Goal: Find specific page/section: Find specific page/section

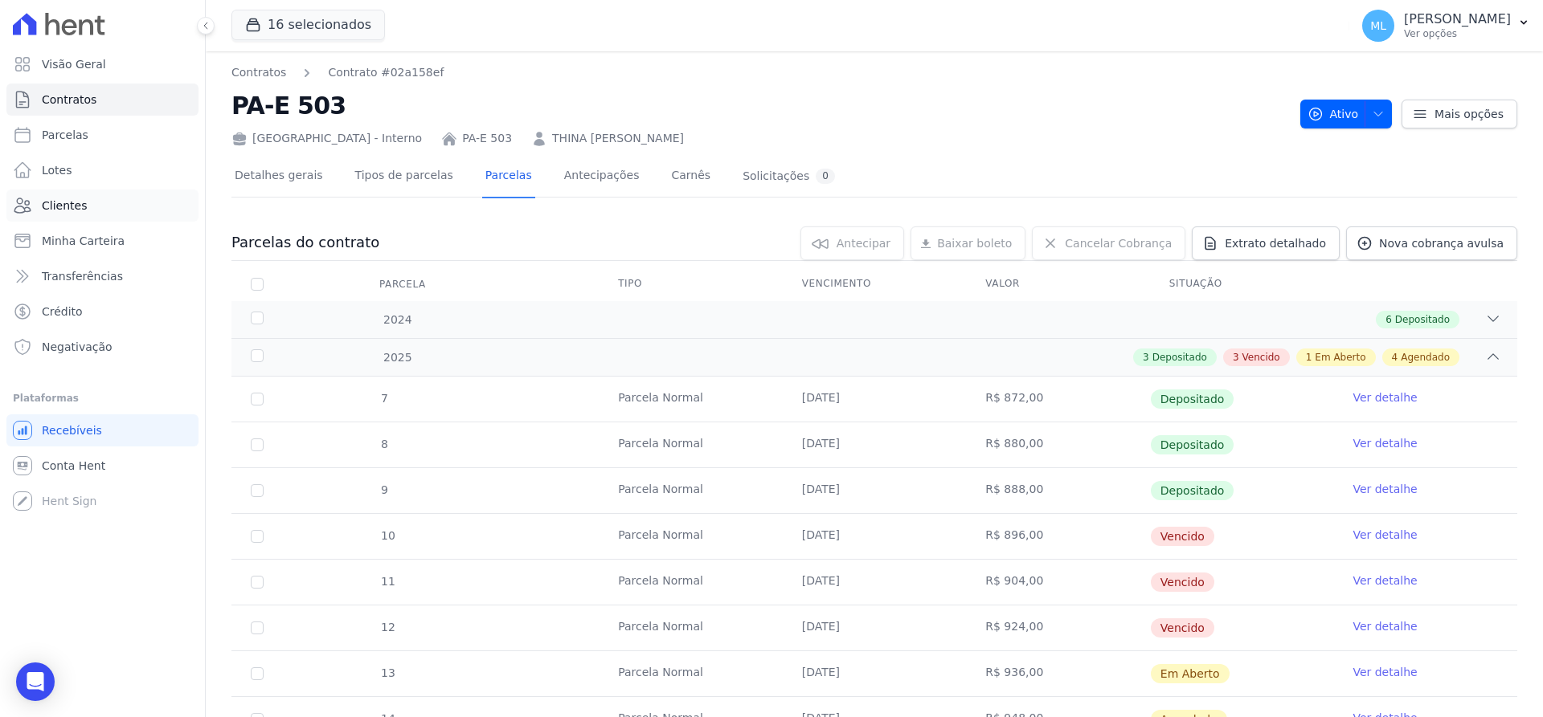
scroll to position [161, 0]
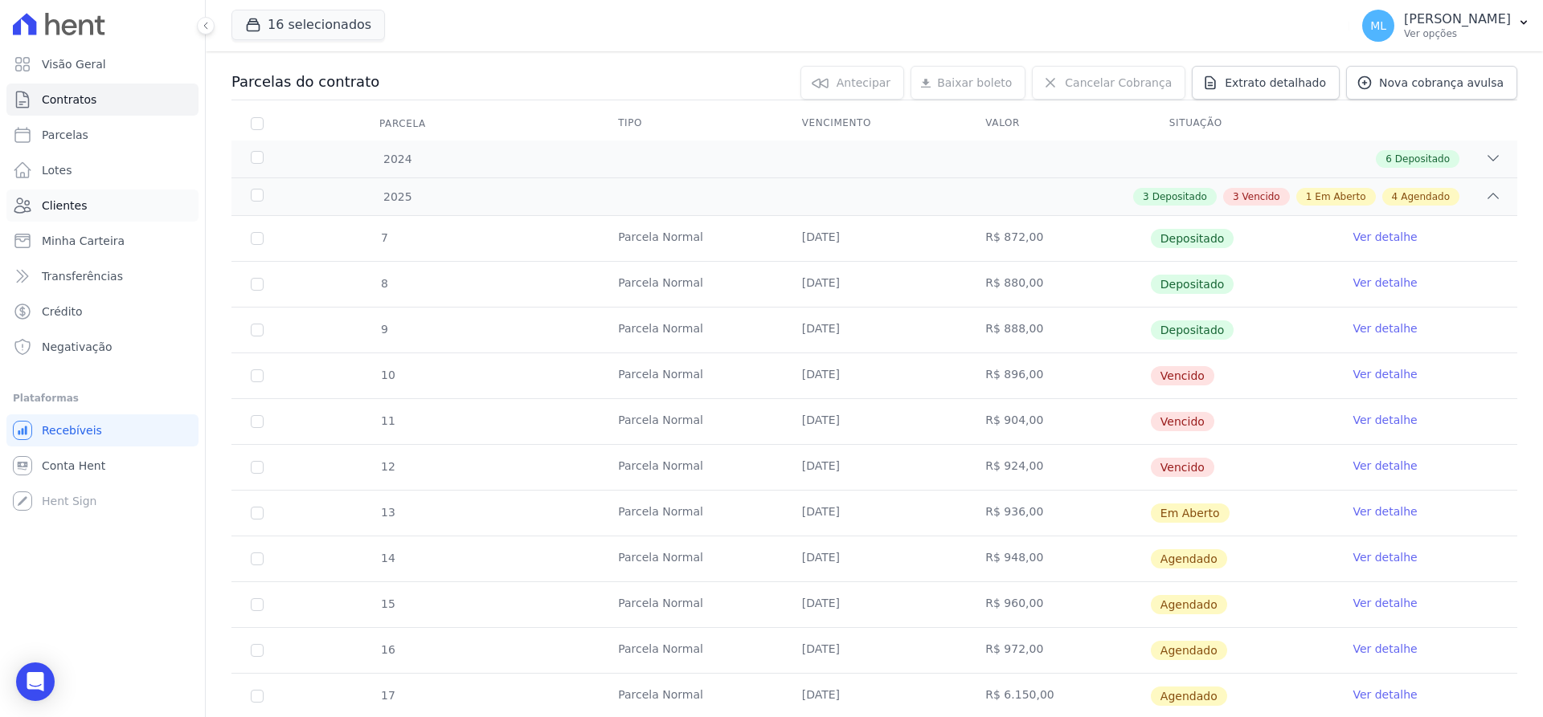
click at [110, 205] on link "Clientes" at bounding box center [102, 206] width 192 height 32
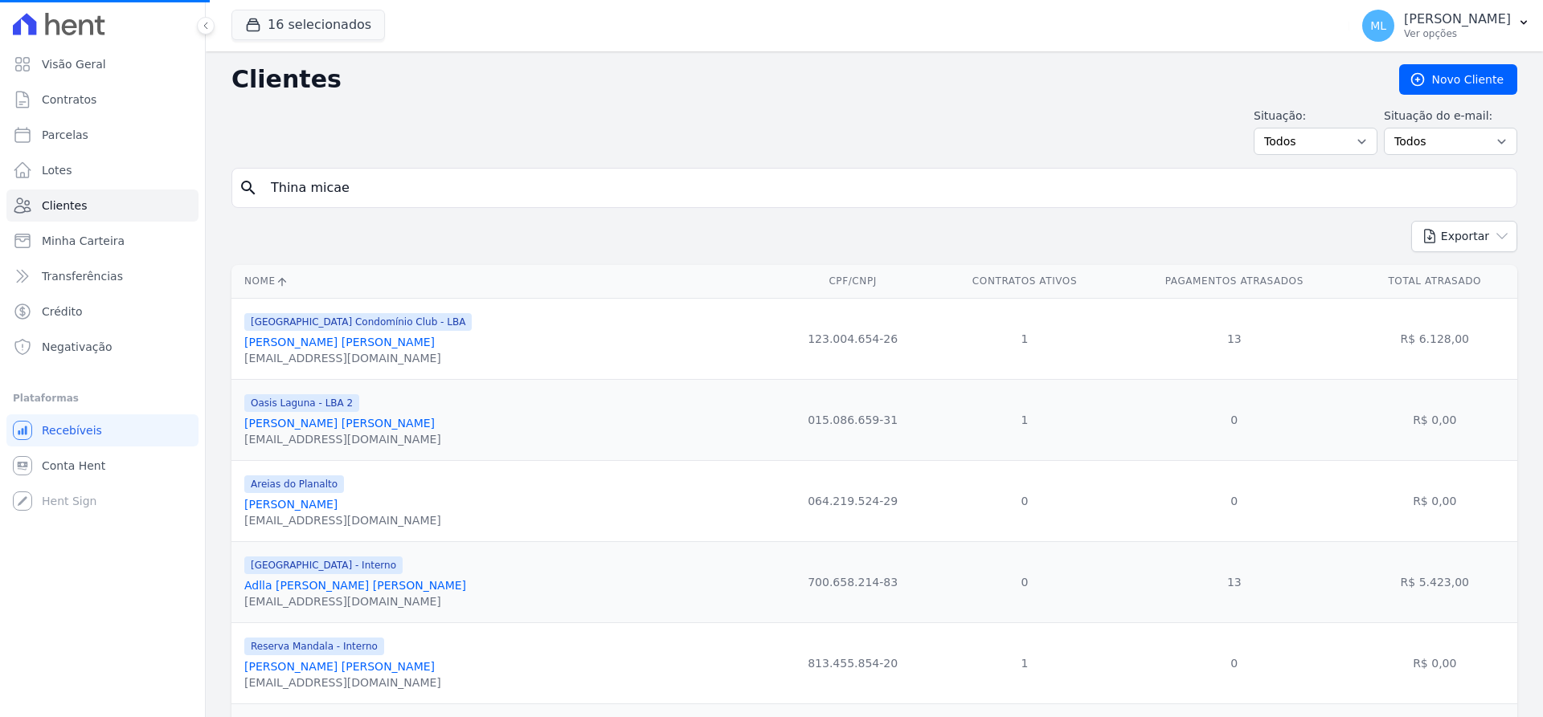
click at [370, 186] on input "Thina micae" at bounding box center [885, 188] width 1248 height 32
click at [370, 186] on input "search" at bounding box center [885, 188] width 1248 height 32
type input "[PERSON_NAME]"
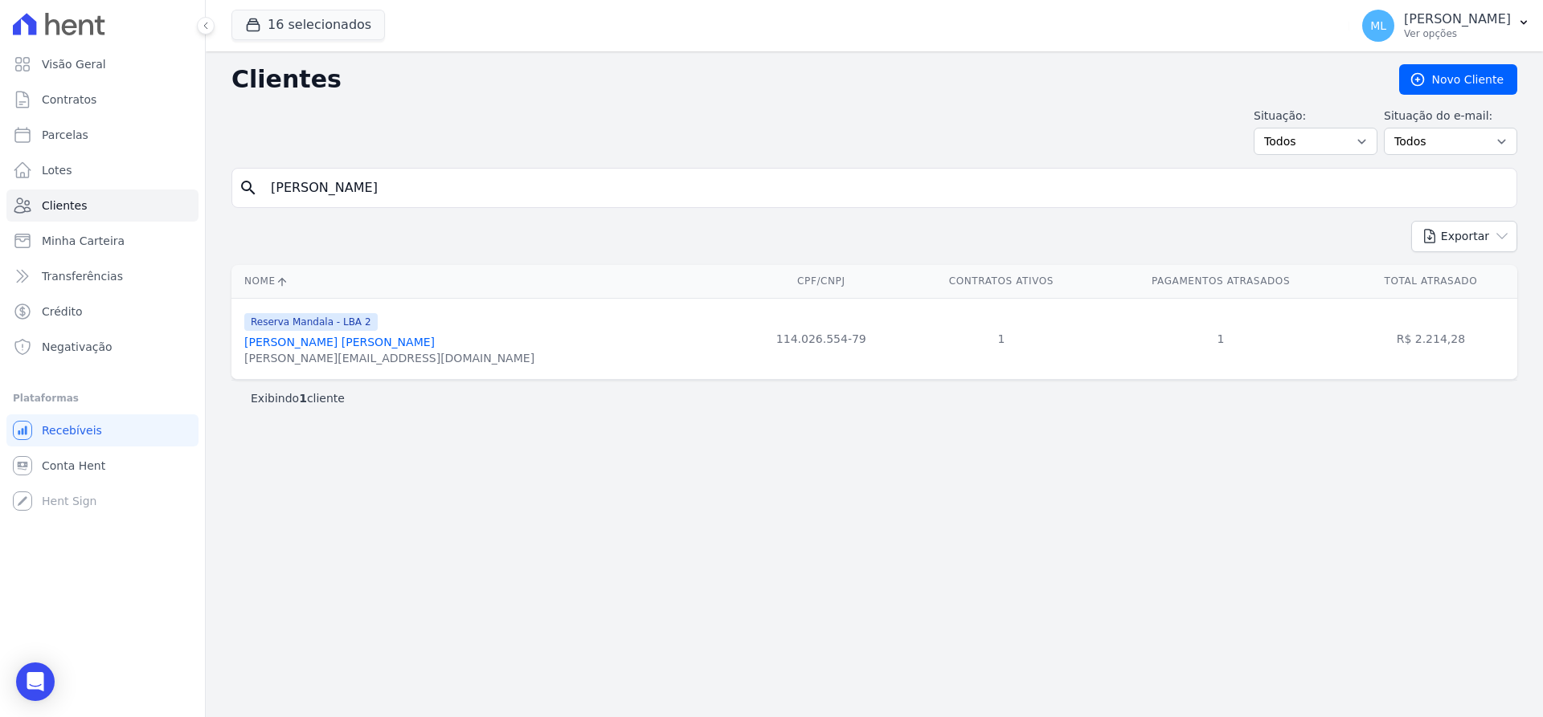
click at [341, 345] on link "[PERSON_NAME] [PERSON_NAME]" at bounding box center [339, 342] width 190 height 13
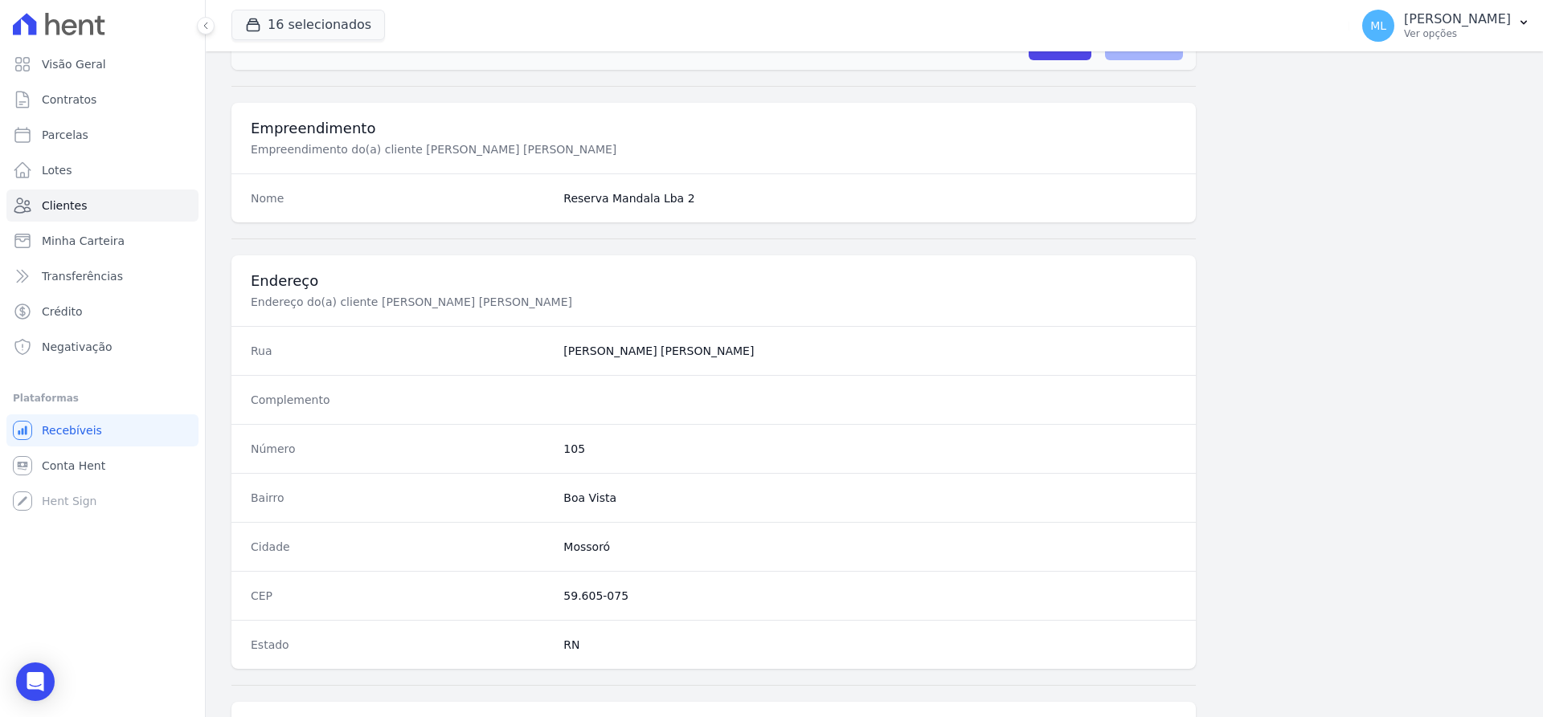
scroll to position [786, 0]
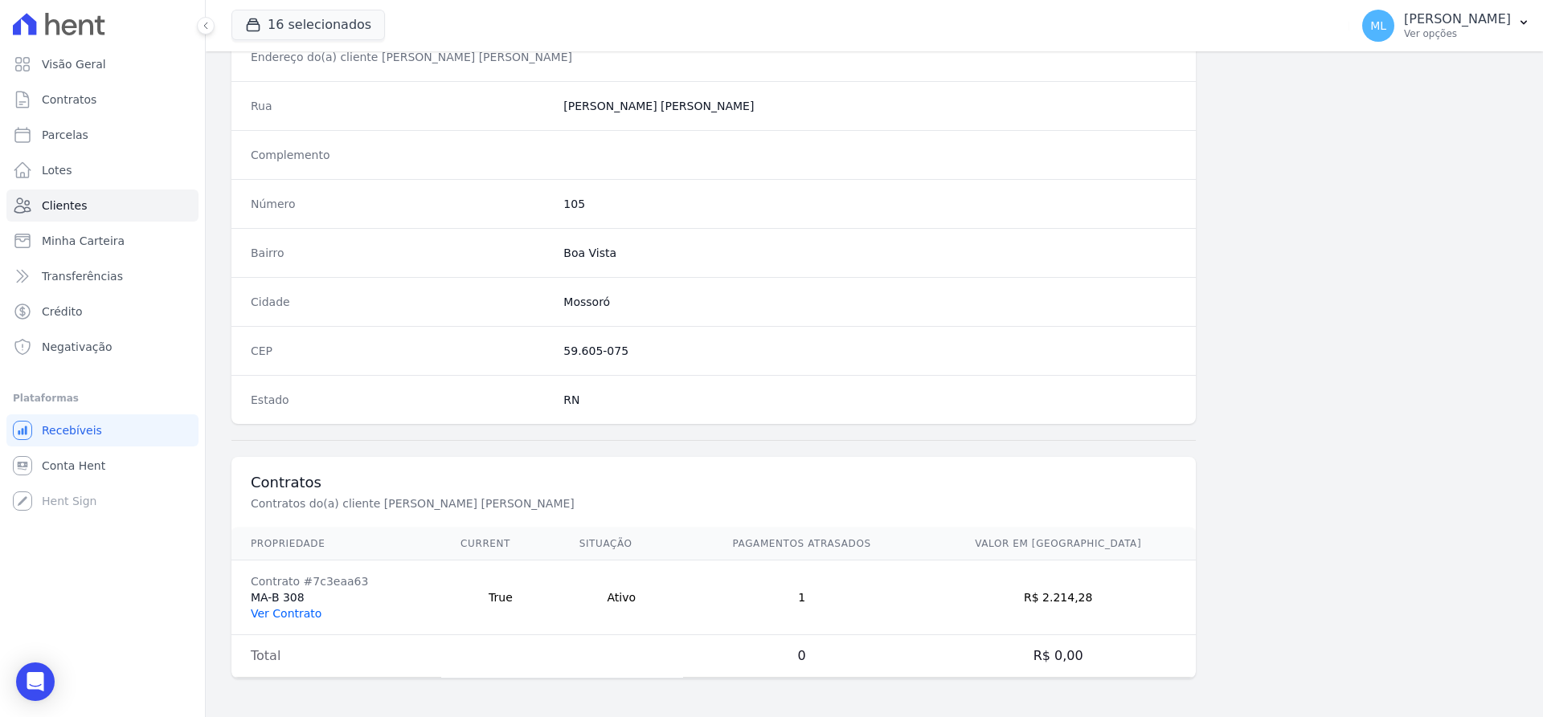
click at [303, 615] on link "Ver Contrato" at bounding box center [286, 613] width 71 height 13
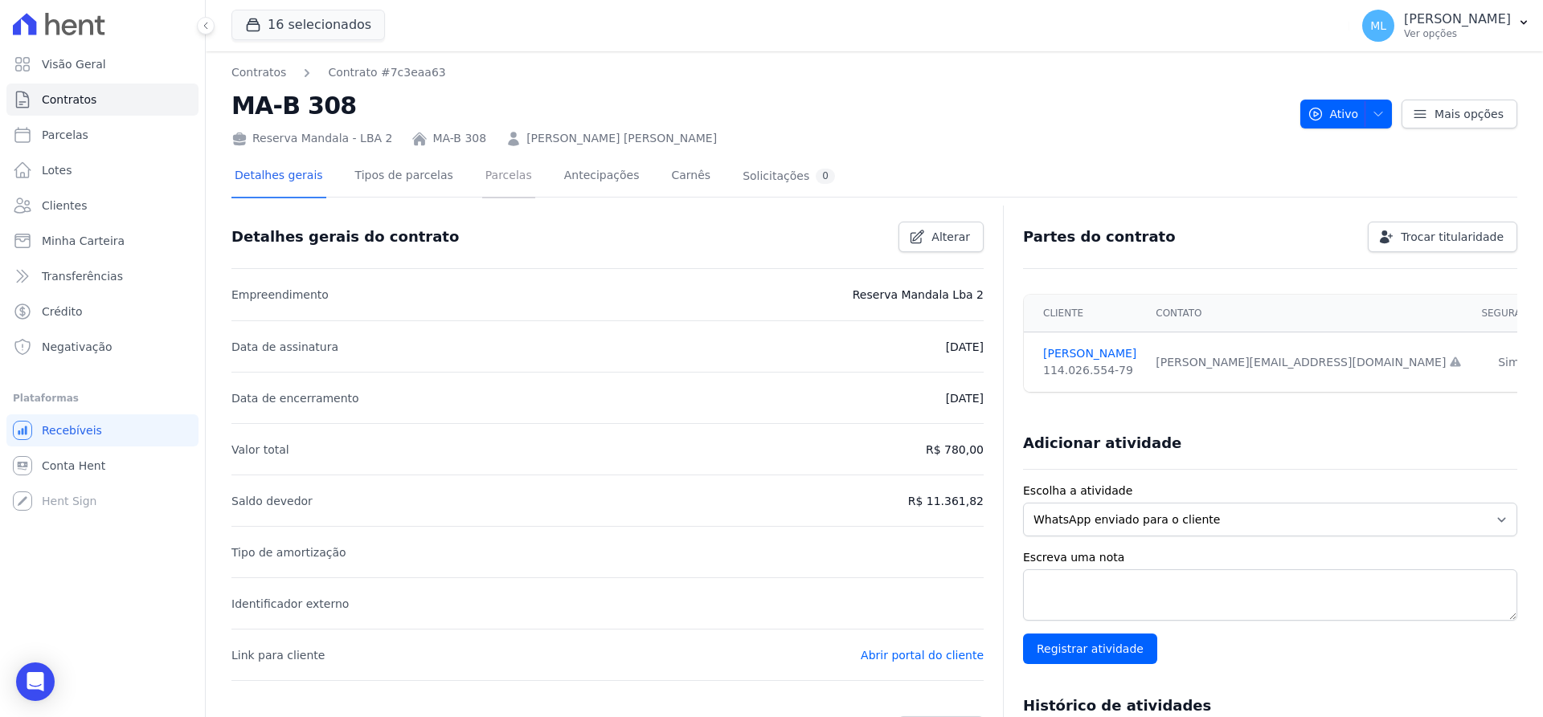
click at [499, 192] on link "Parcelas" at bounding box center [508, 177] width 53 height 43
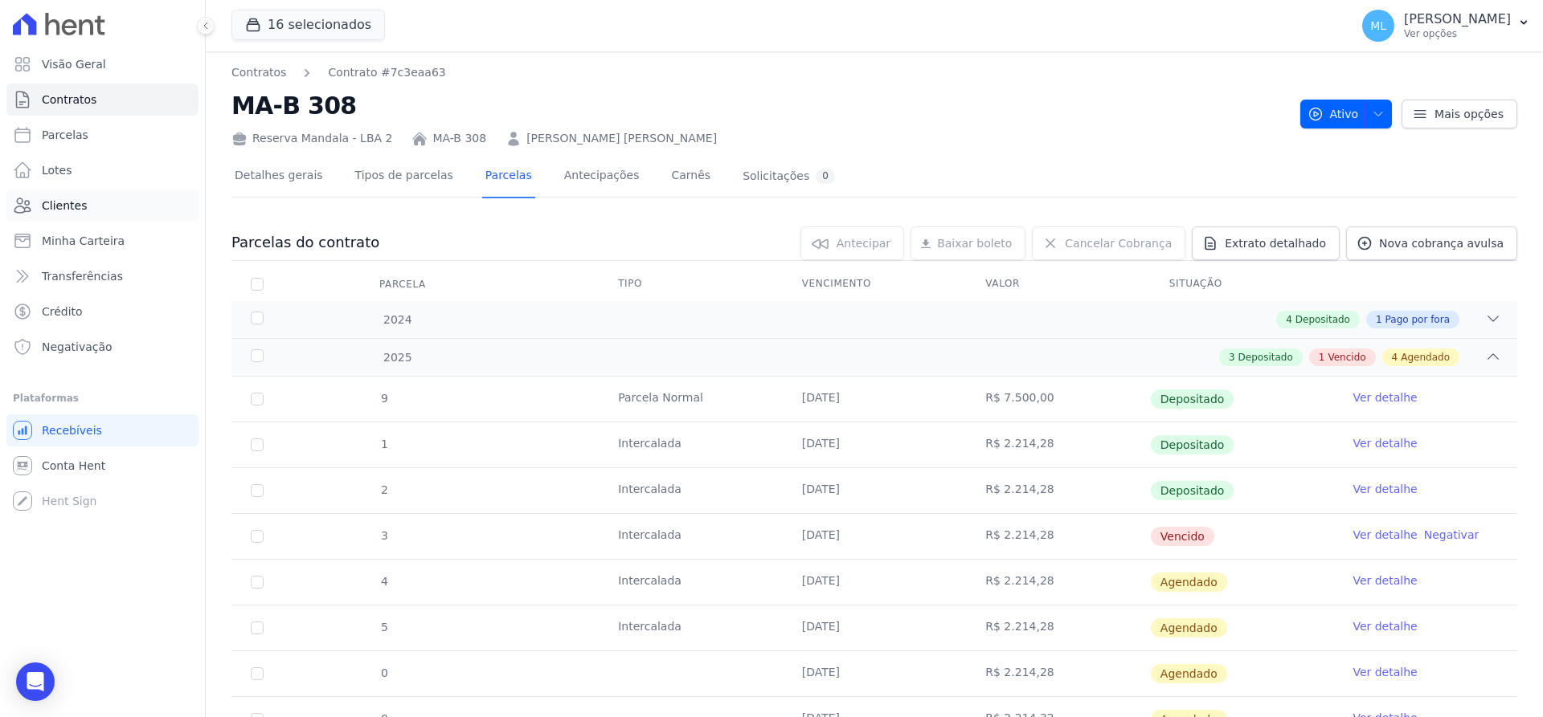
click at [135, 202] on link "Clientes" at bounding box center [102, 206] width 192 height 32
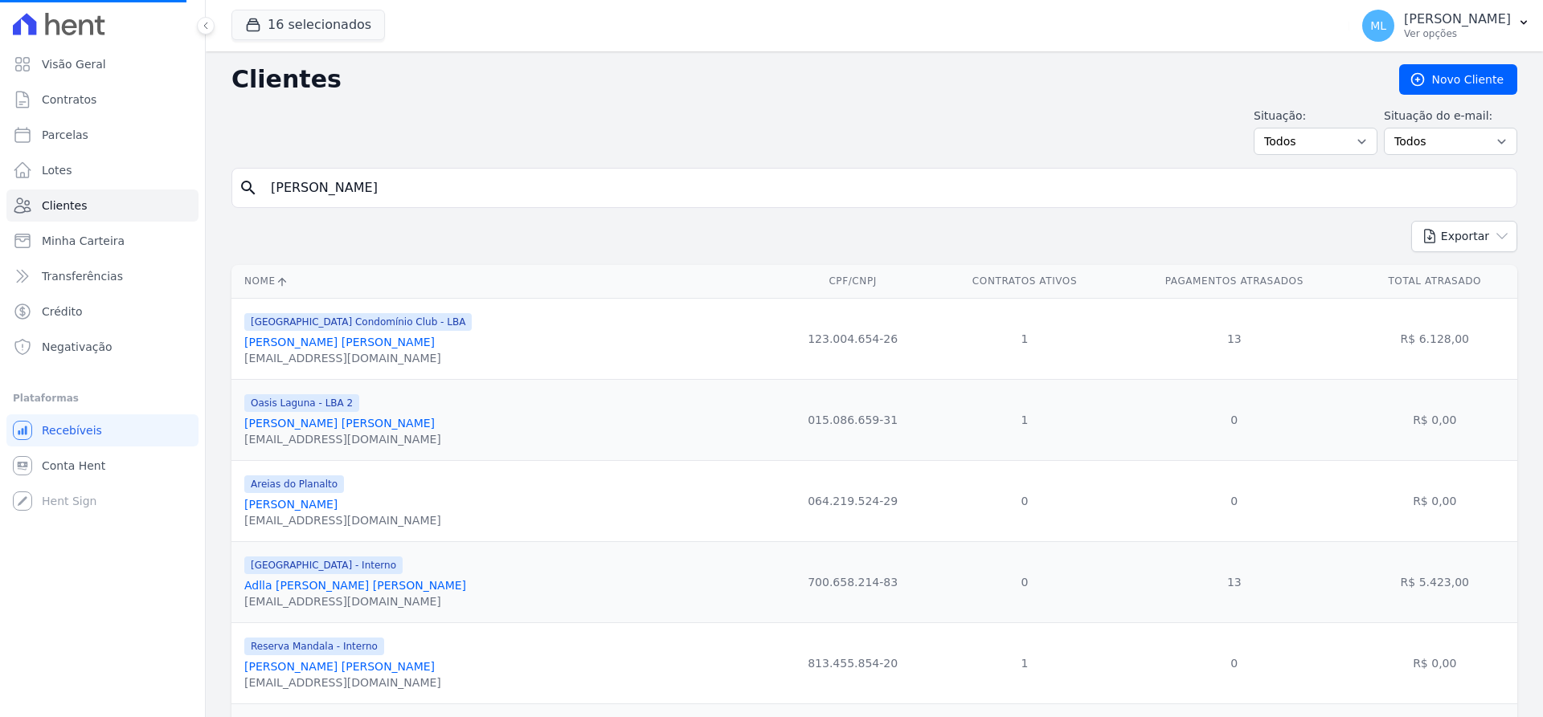
click at [405, 192] on input "[PERSON_NAME]" at bounding box center [885, 188] width 1248 height 32
click at [419, 190] on input "search" at bounding box center [885, 188] width 1248 height 32
type input "[PERSON_NAME]"
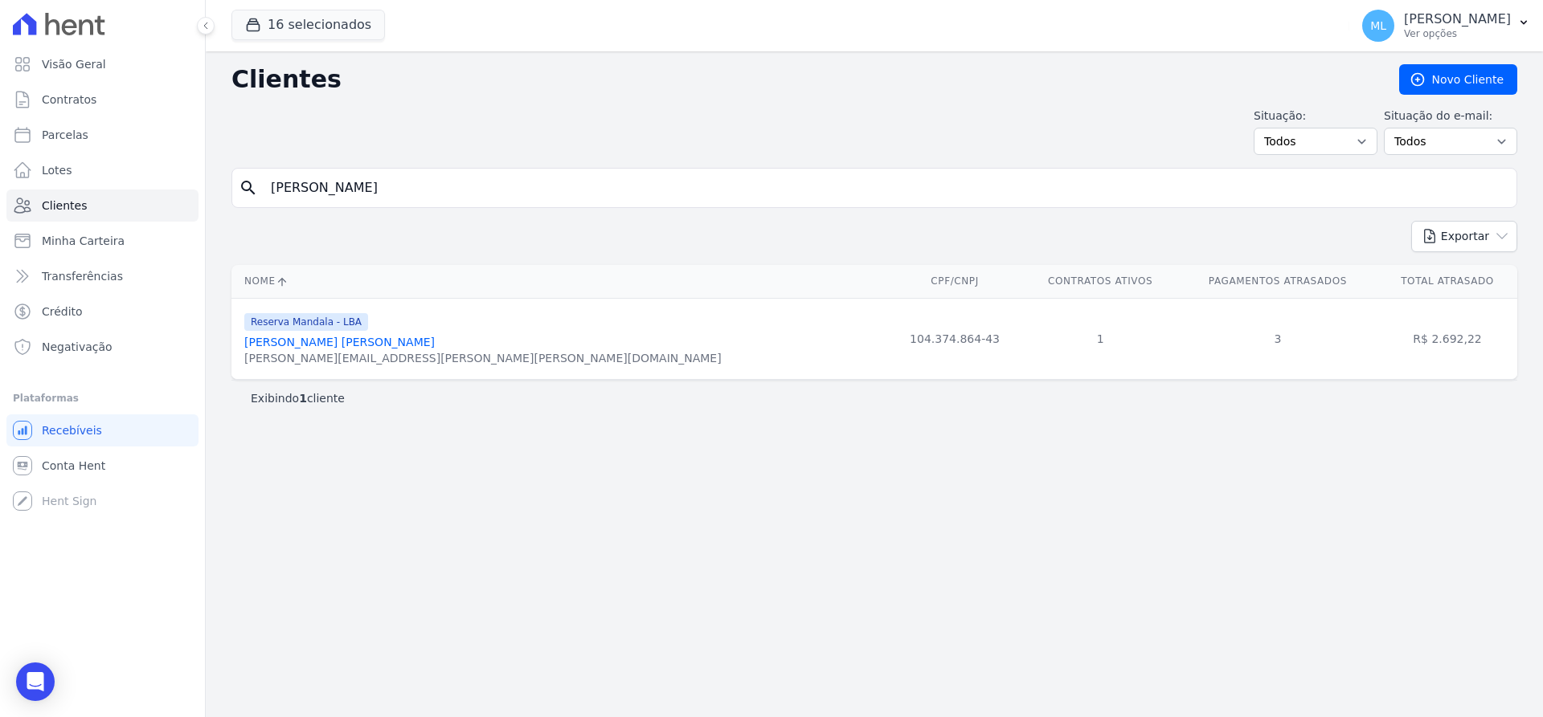
click at [340, 344] on link "[PERSON_NAME] [PERSON_NAME]" at bounding box center [339, 342] width 190 height 13
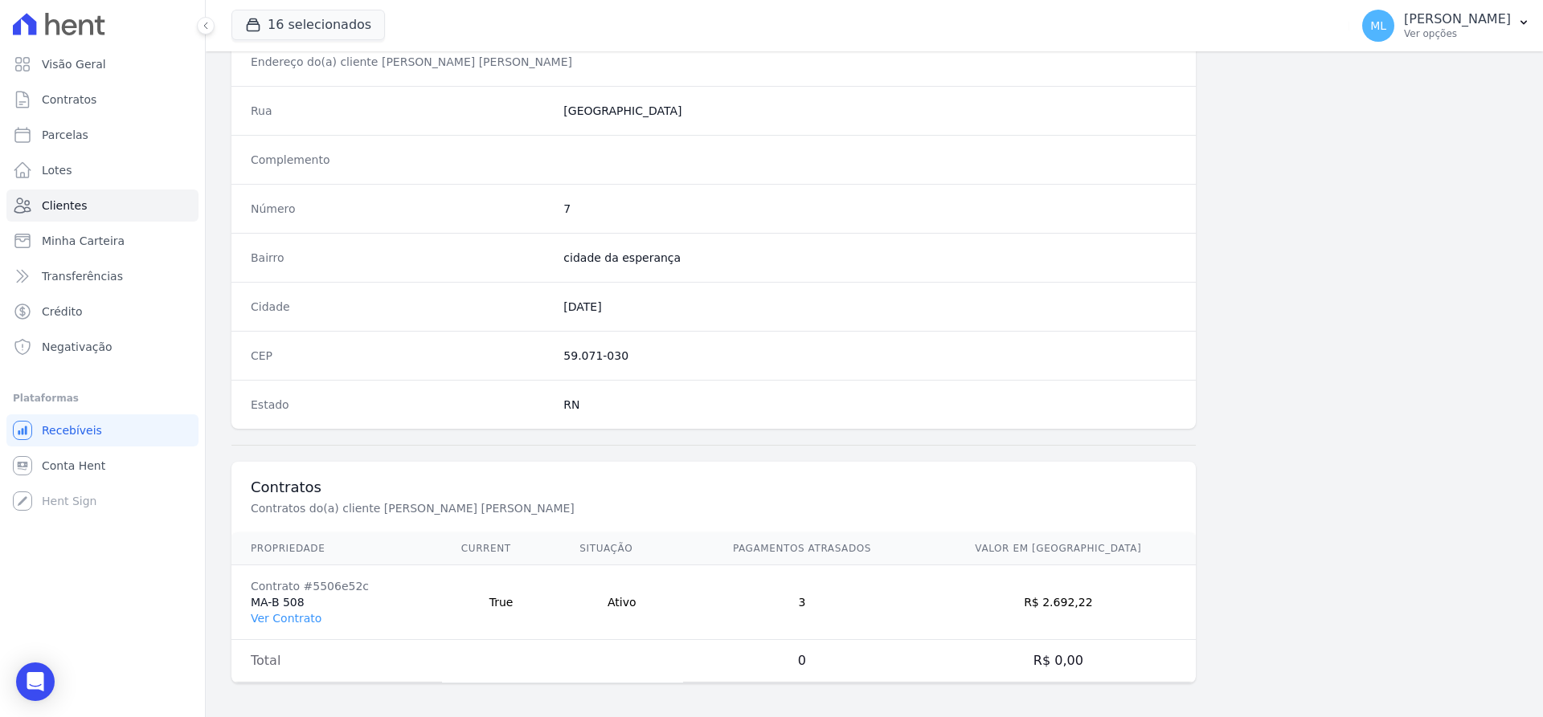
scroll to position [786, 0]
click at [304, 612] on link "Ver Contrato" at bounding box center [286, 613] width 71 height 13
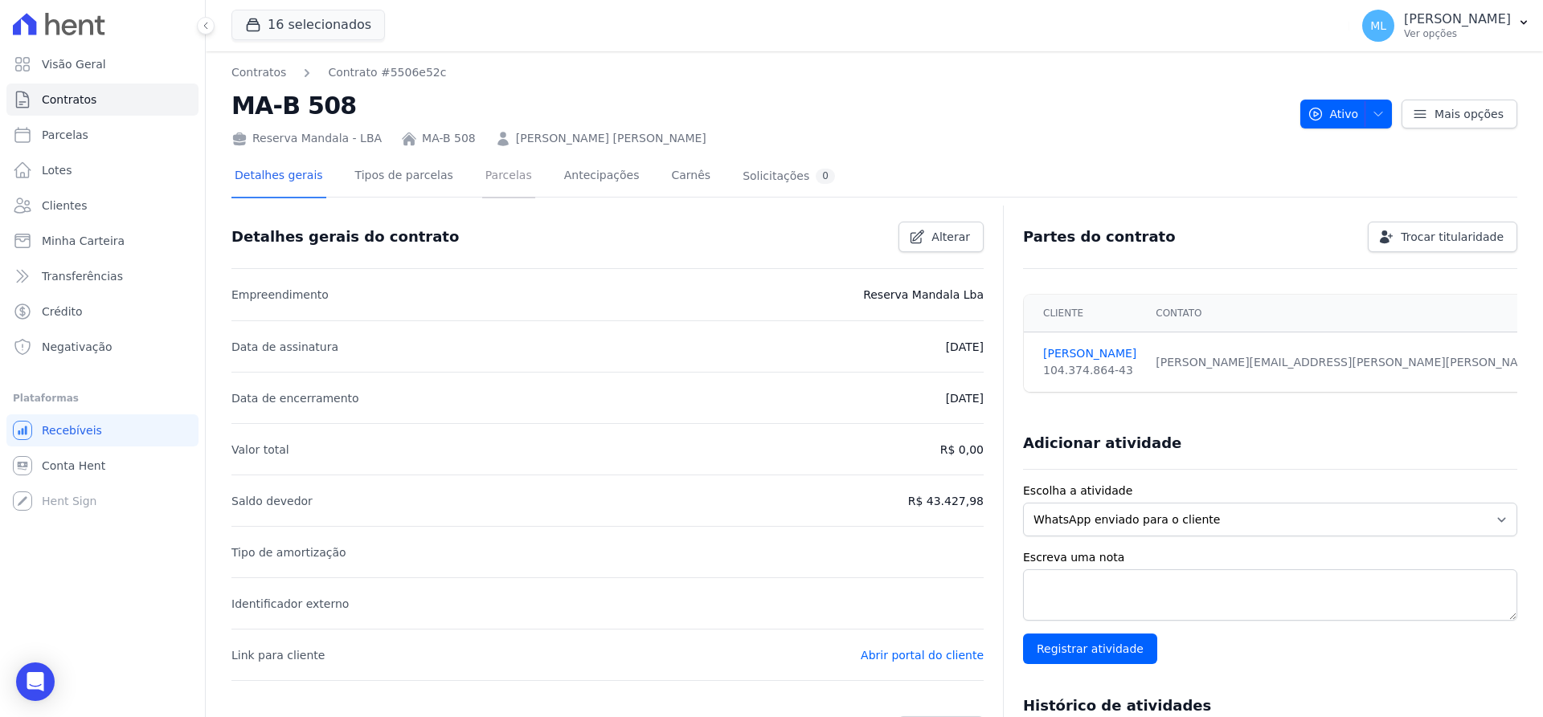
click at [494, 176] on link "Parcelas" at bounding box center [508, 177] width 53 height 43
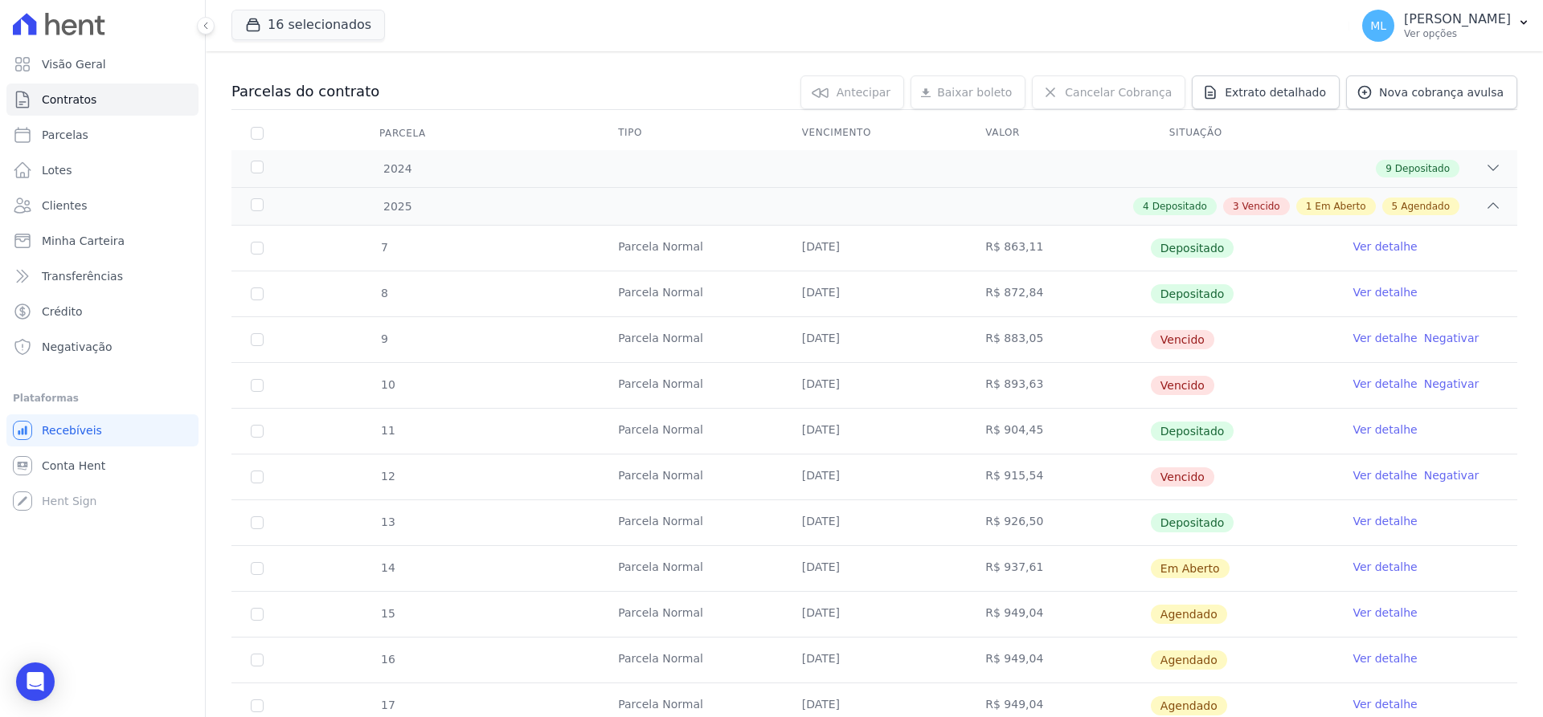
scroll to position [161, 0]
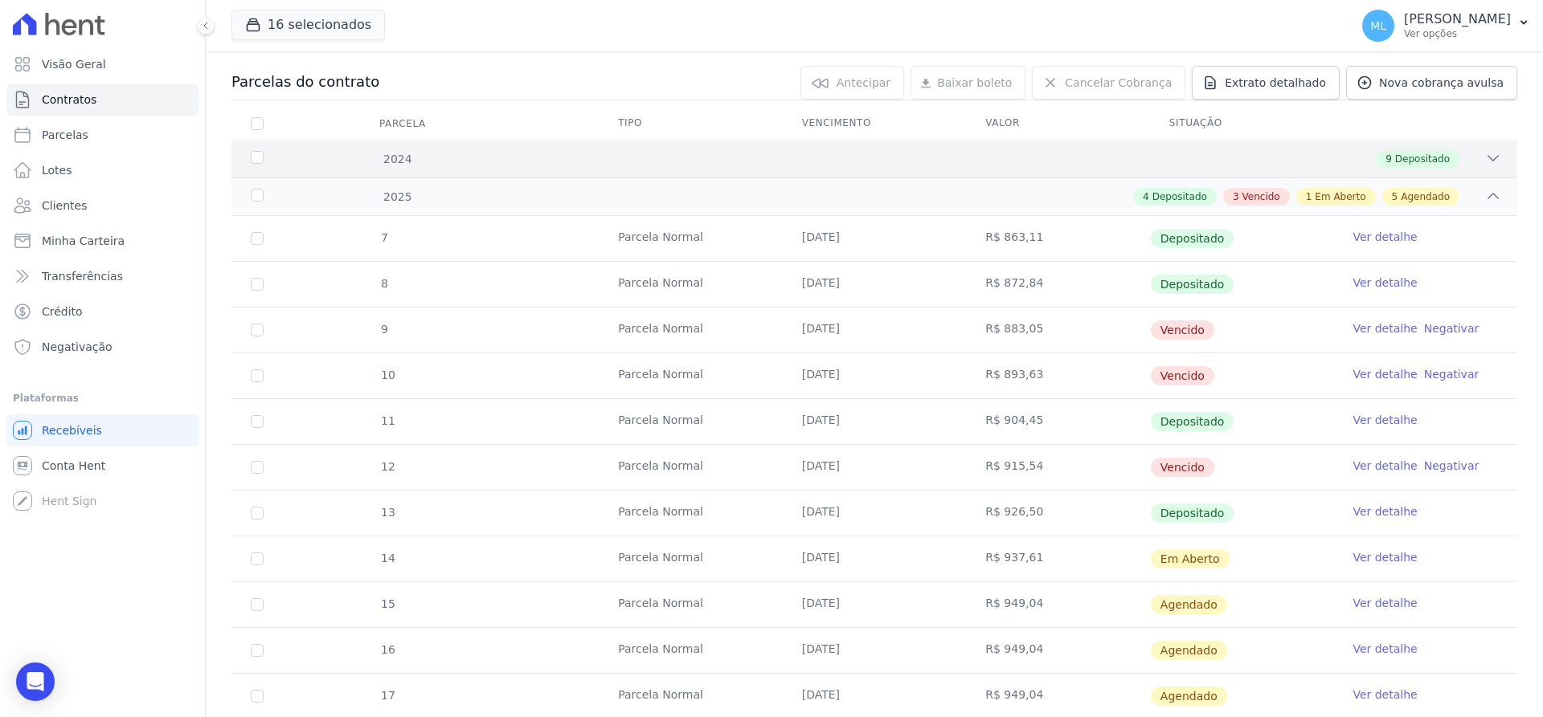
click at [509, 169] on div "2024 9 Depositado" at bounding box center [873, 159] width 1285 height 37
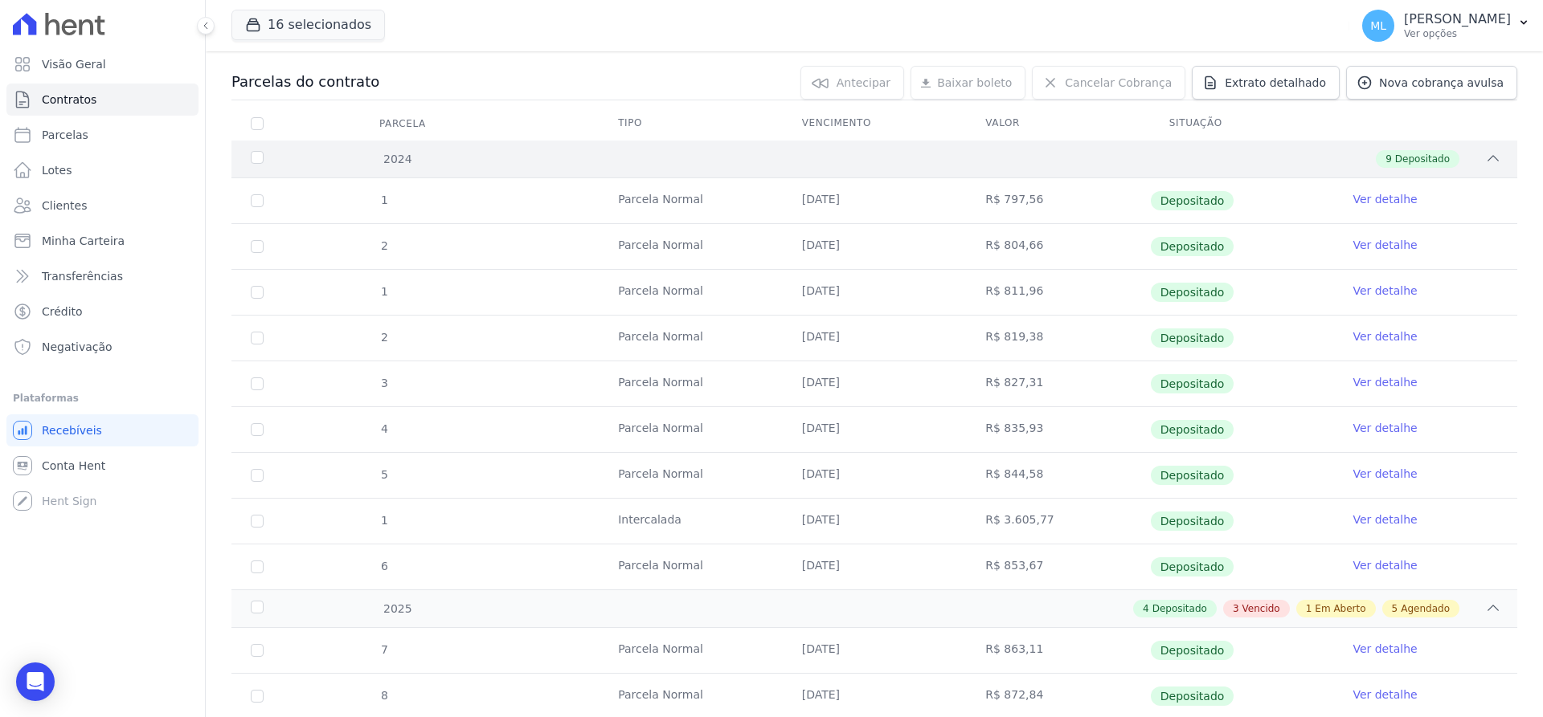
click at [509, 169] on div "2024 9 Depositado" at bounding box center [873, 159] width 1285 height 37
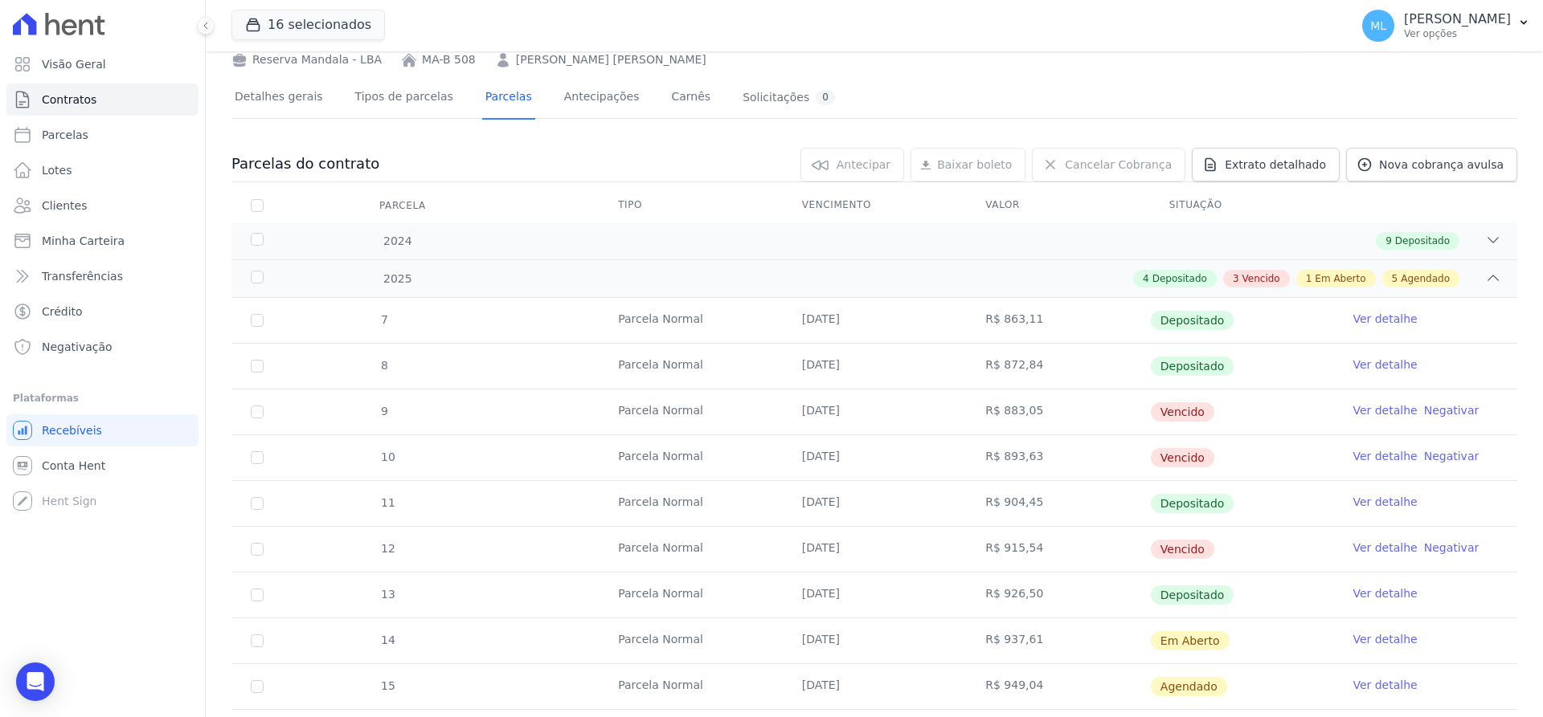
scroll to position [0, 0]
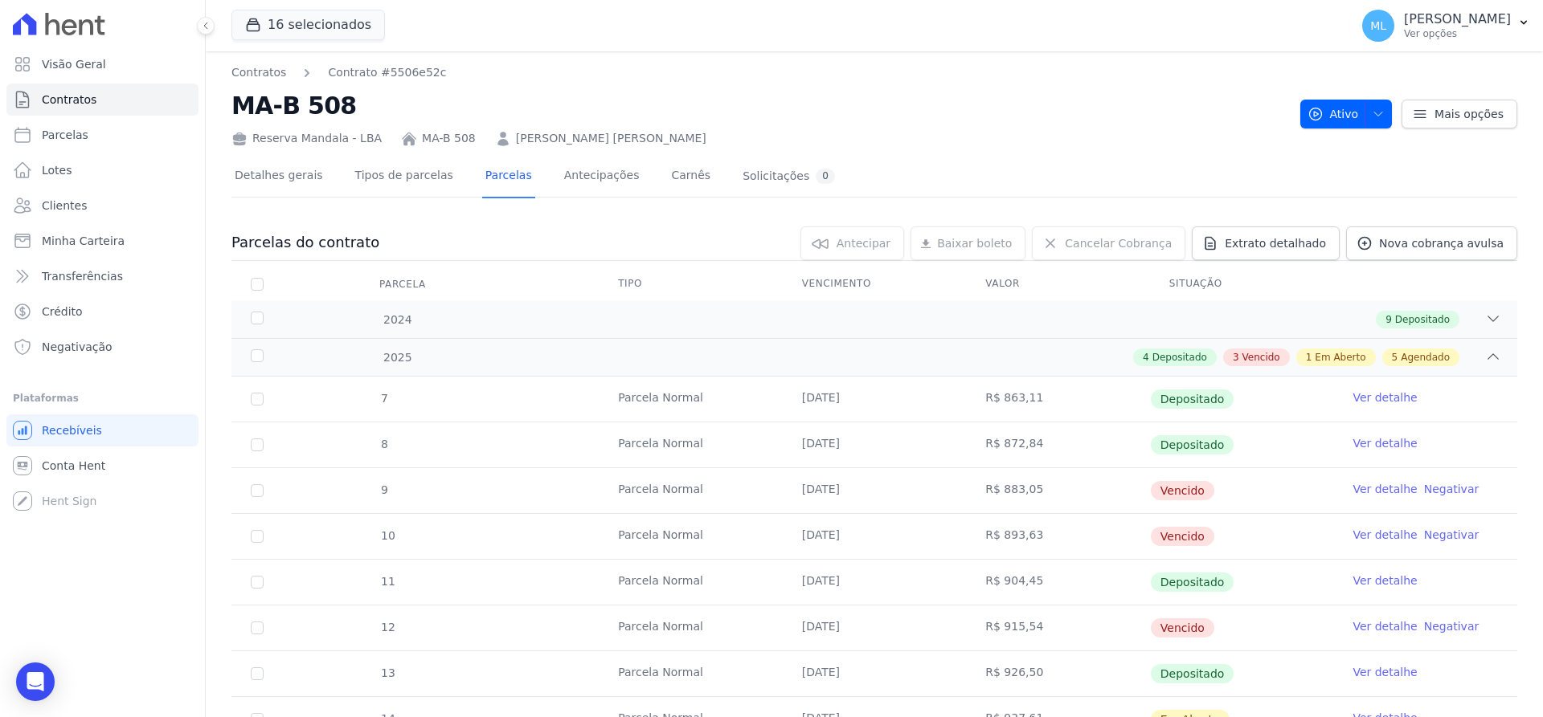
click at [562, 144] on link "[PERSON_NAME] [PERSON_NAME]" at bounding box center [611, 138] width 190 height 17
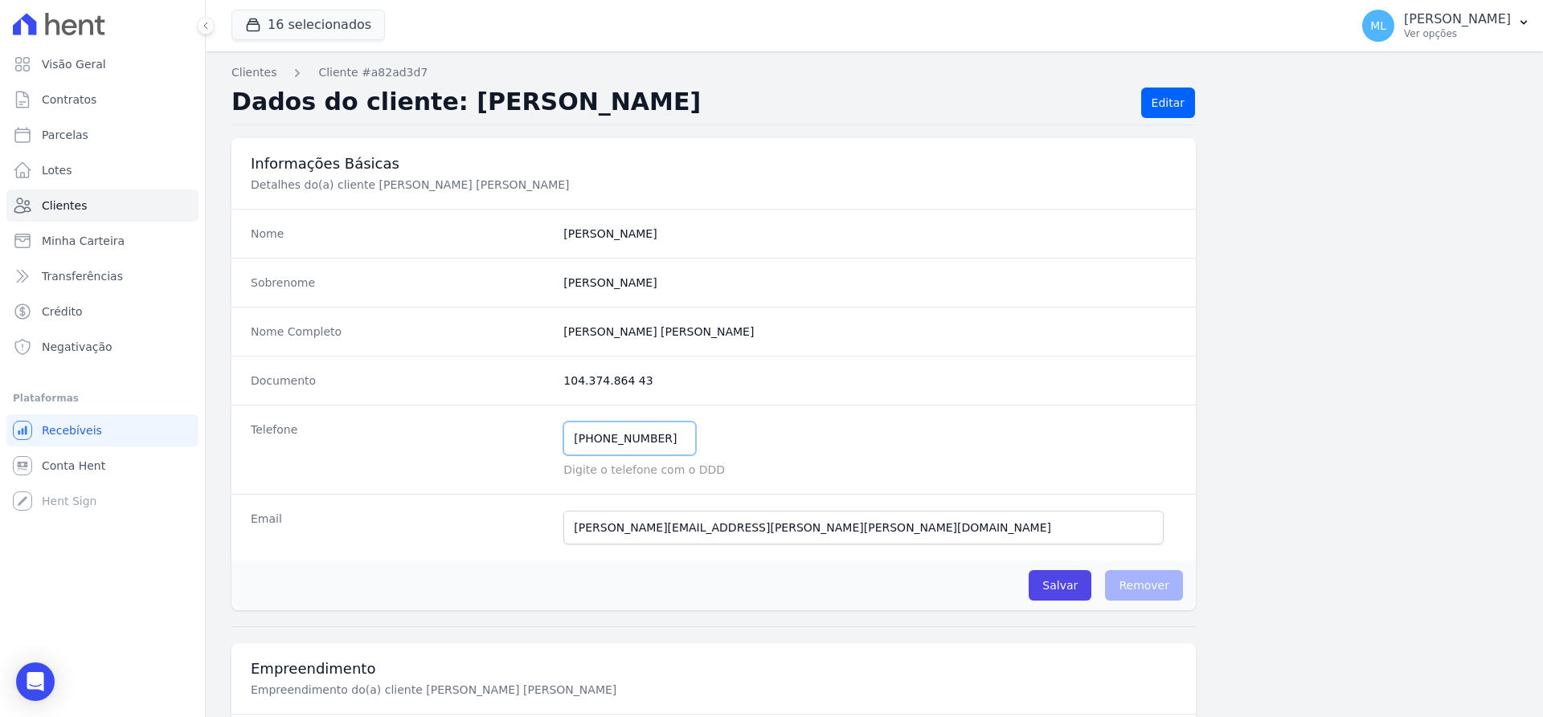
drag, startPoint x: 660, startPoint y: 447, endPoint x: 500, endPoint y: 439, distance: 160.0
click at [500, 439] on div "Telefone [PHONE_NUMBER] Mensagem de SMS ainda não enviada.. Mensagem de [PERSON…" at bounding box center [713, 449] width 964 height 89
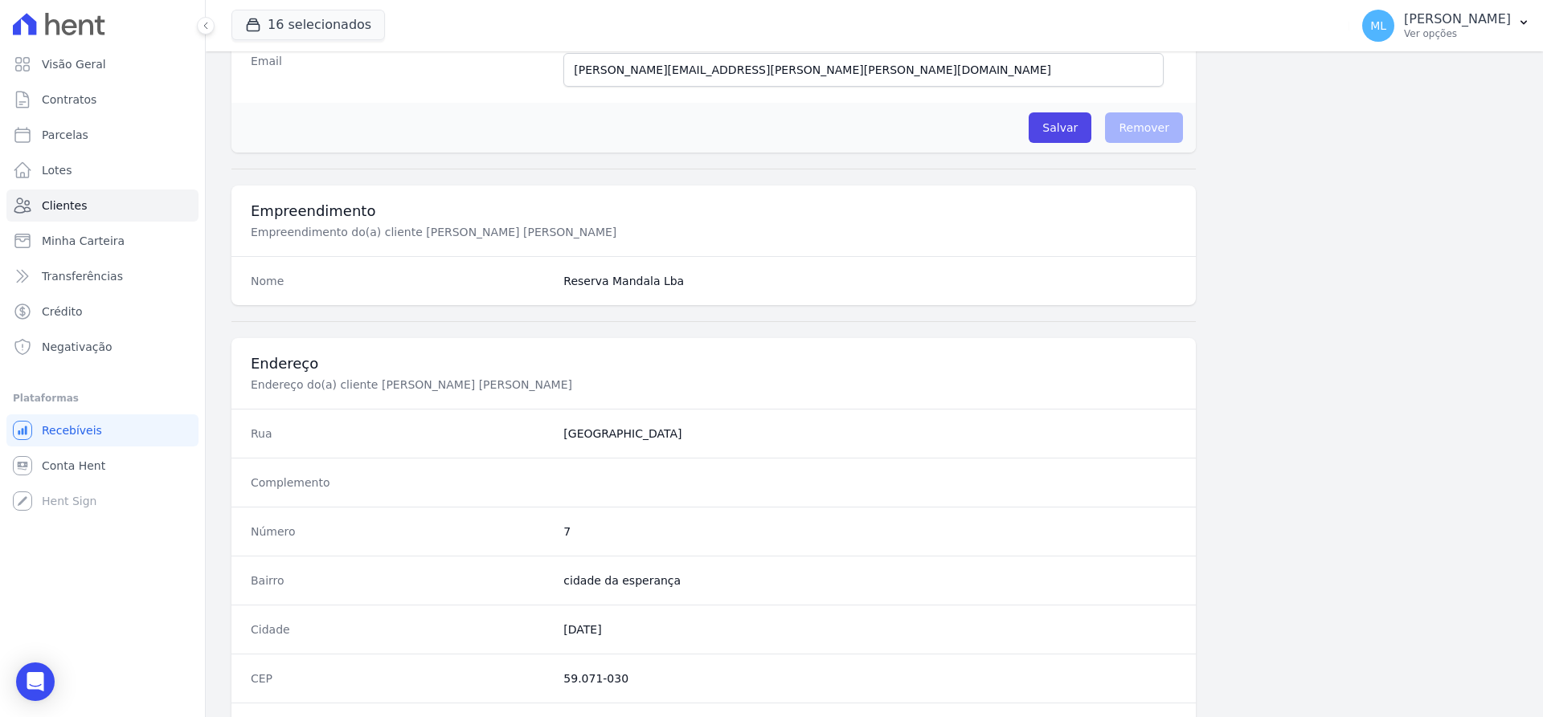
scroll to position [786, 0]
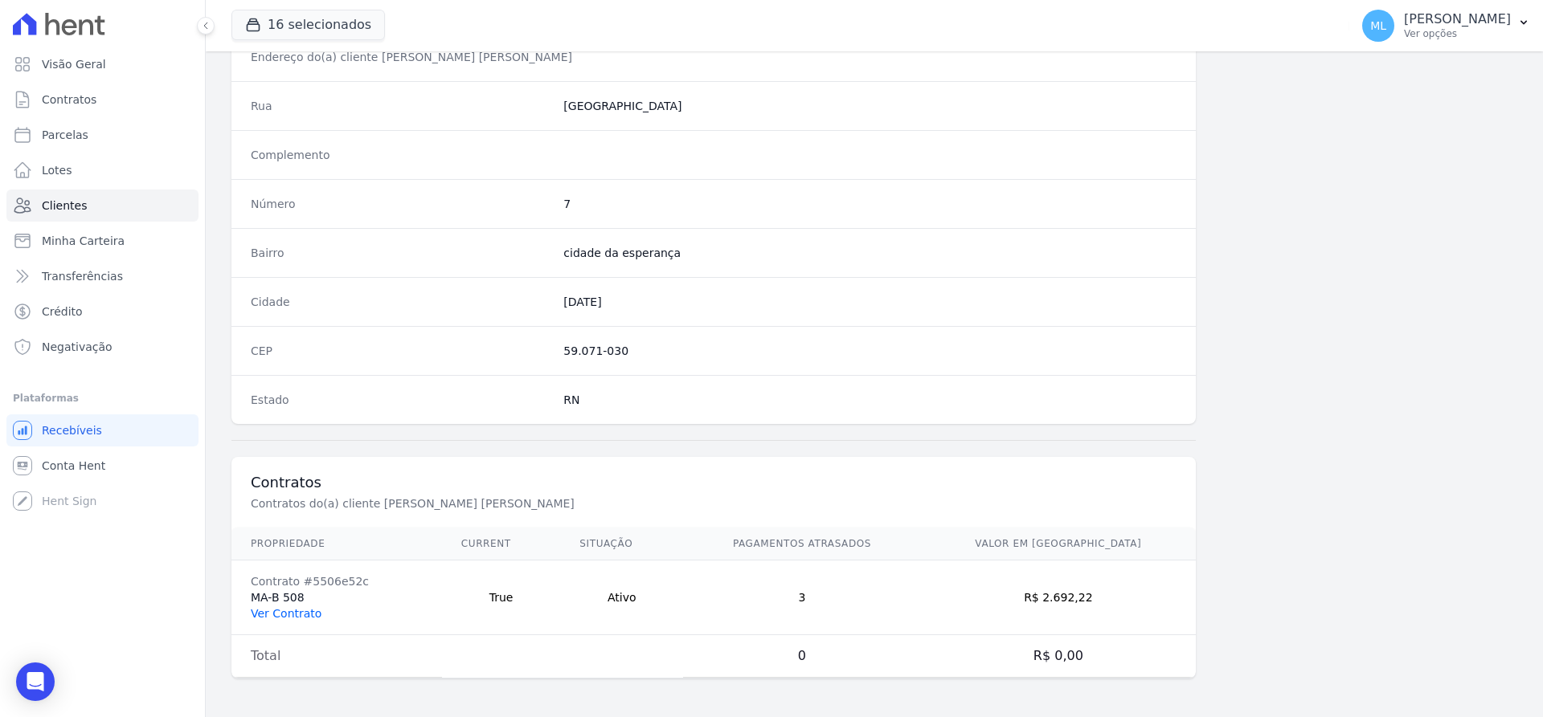
click at [305, 609] on link "Ver Contrato" at bounding box center [286, 613] width 71 height 13
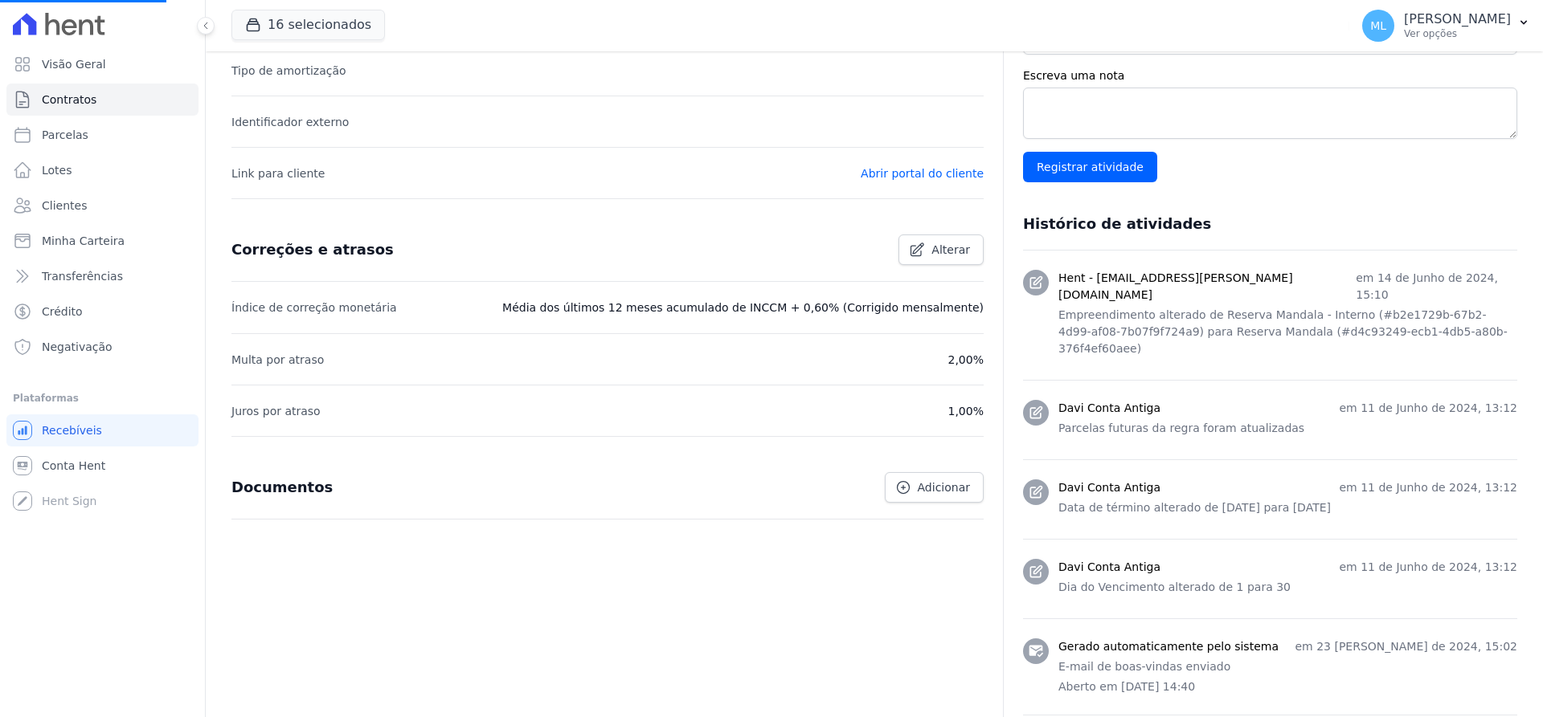
scroll to position [664, 0]
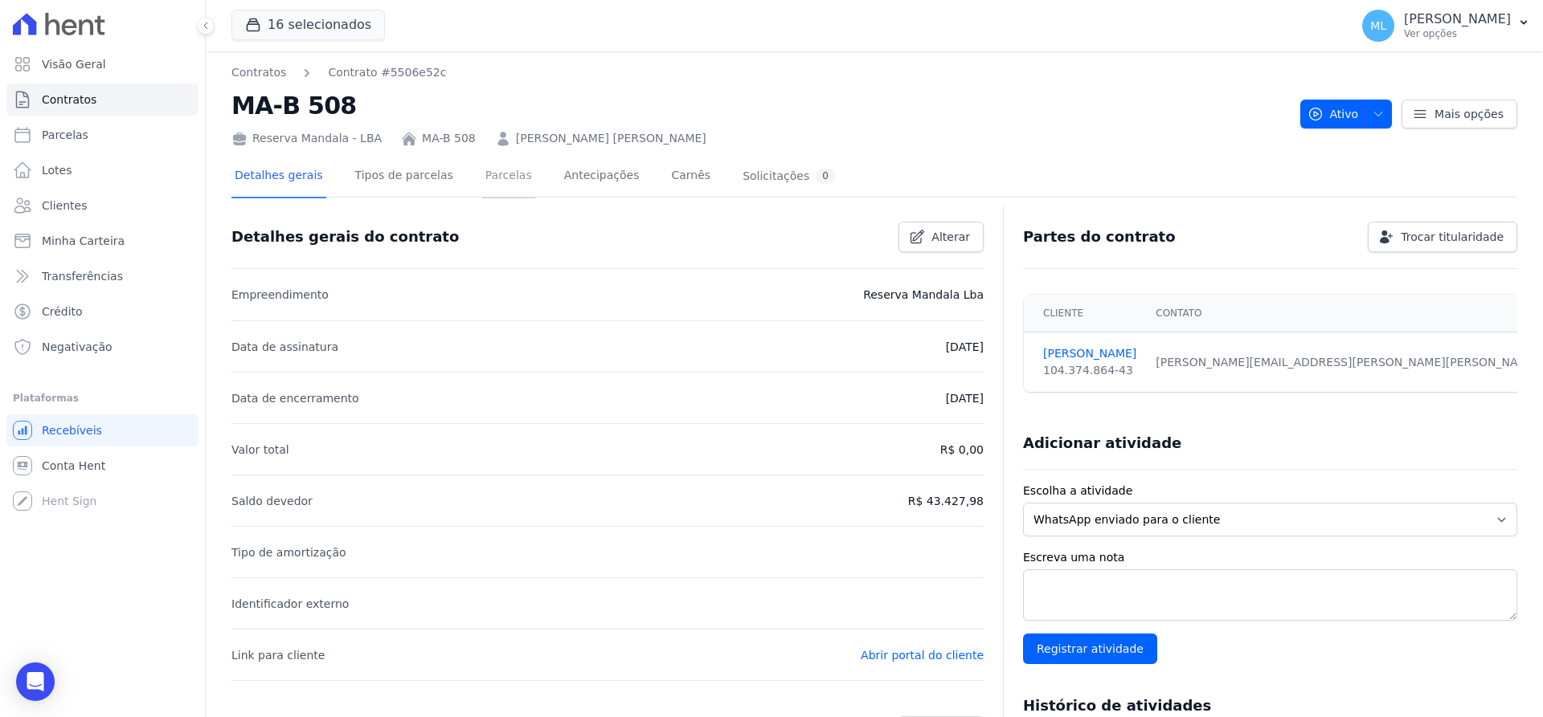
click at [482, 173] on link "Parcelas" at bounding box center [508, 177] width 53 height 43
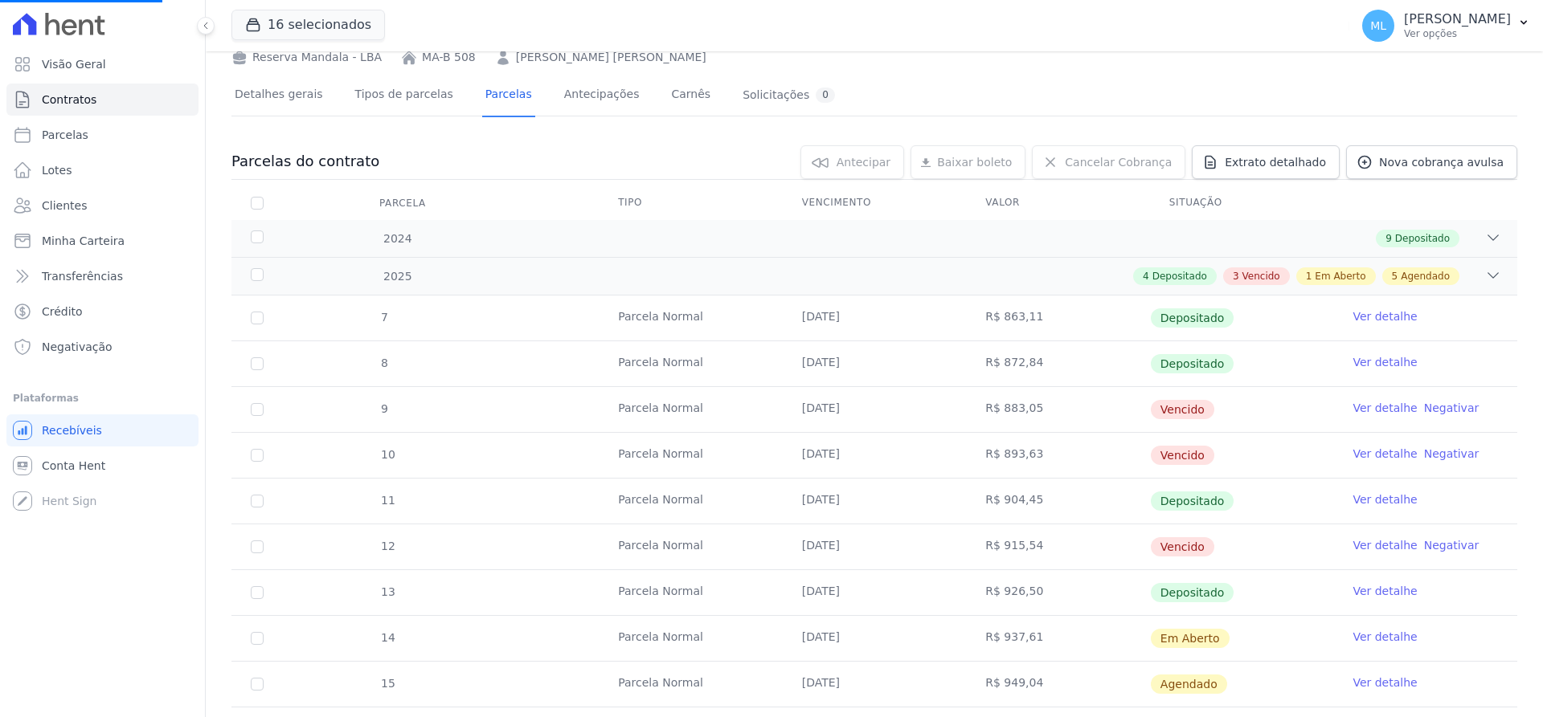
scroll to position [241, 0]
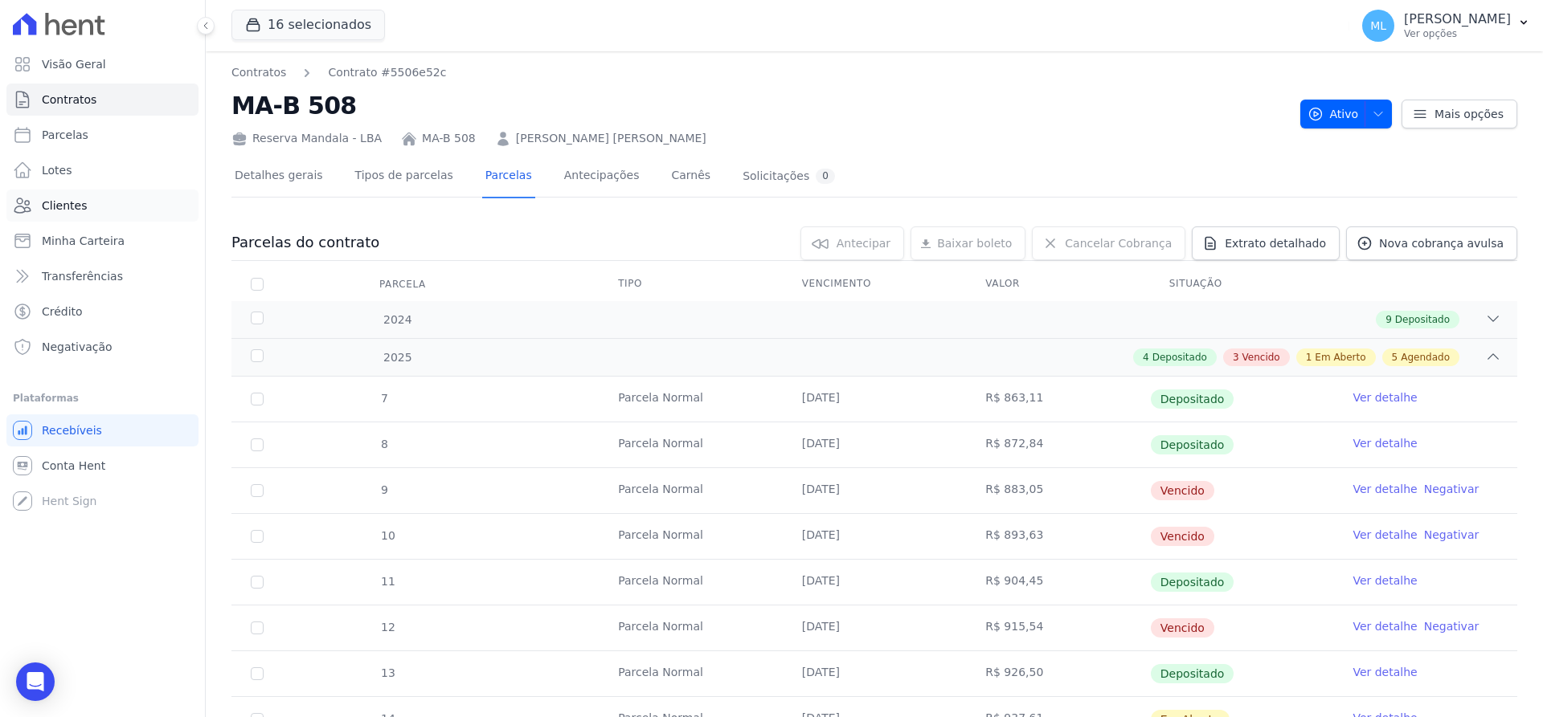
click at [115, 197] on link "Clientes" at bounding box center [102, 206] width 192 height 32
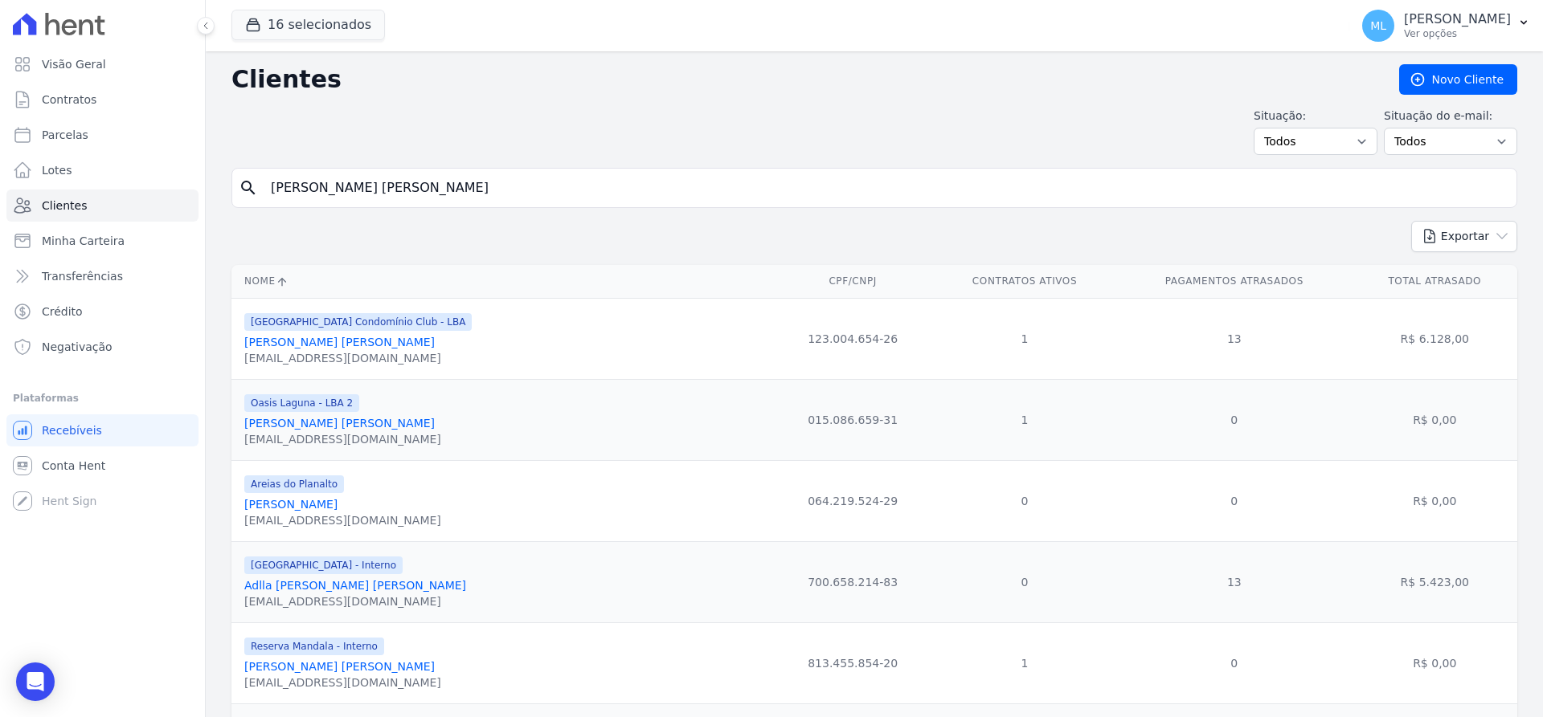
type input "[PERSON_NAME] [PERSON_NAME]"
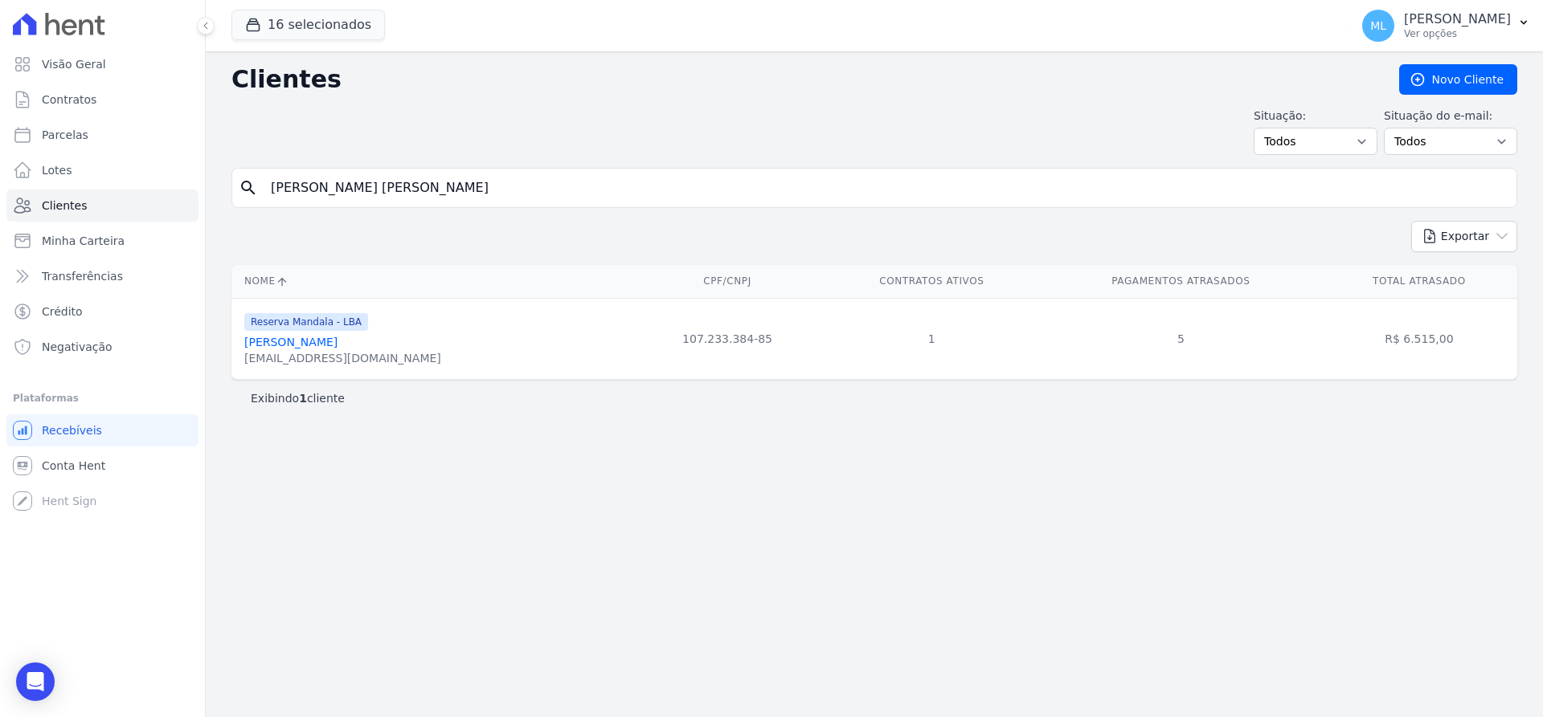
click at [316, 342] on link "[PERSON_NAME]" at bounding box center [290, 342] width 93 height 13
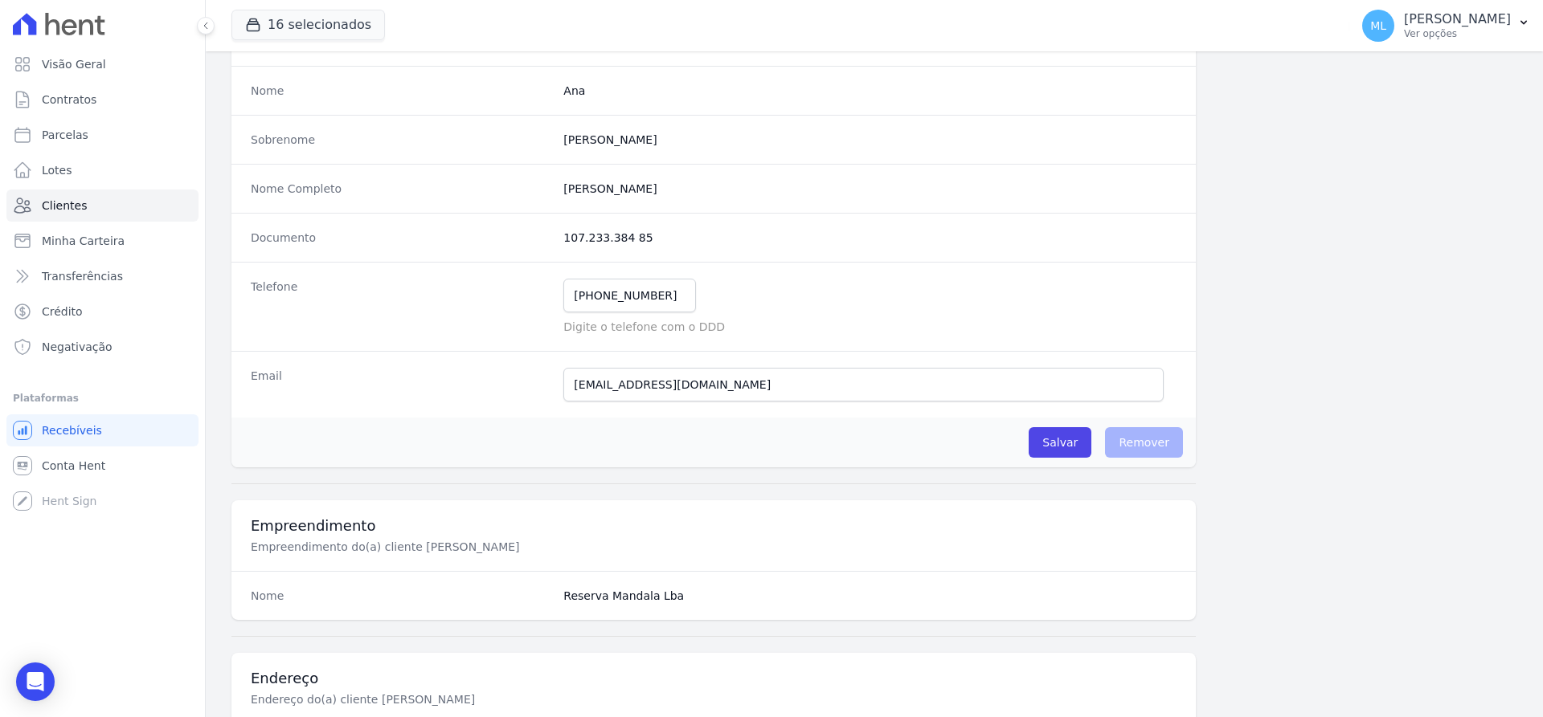
scroll to position [63, 0]
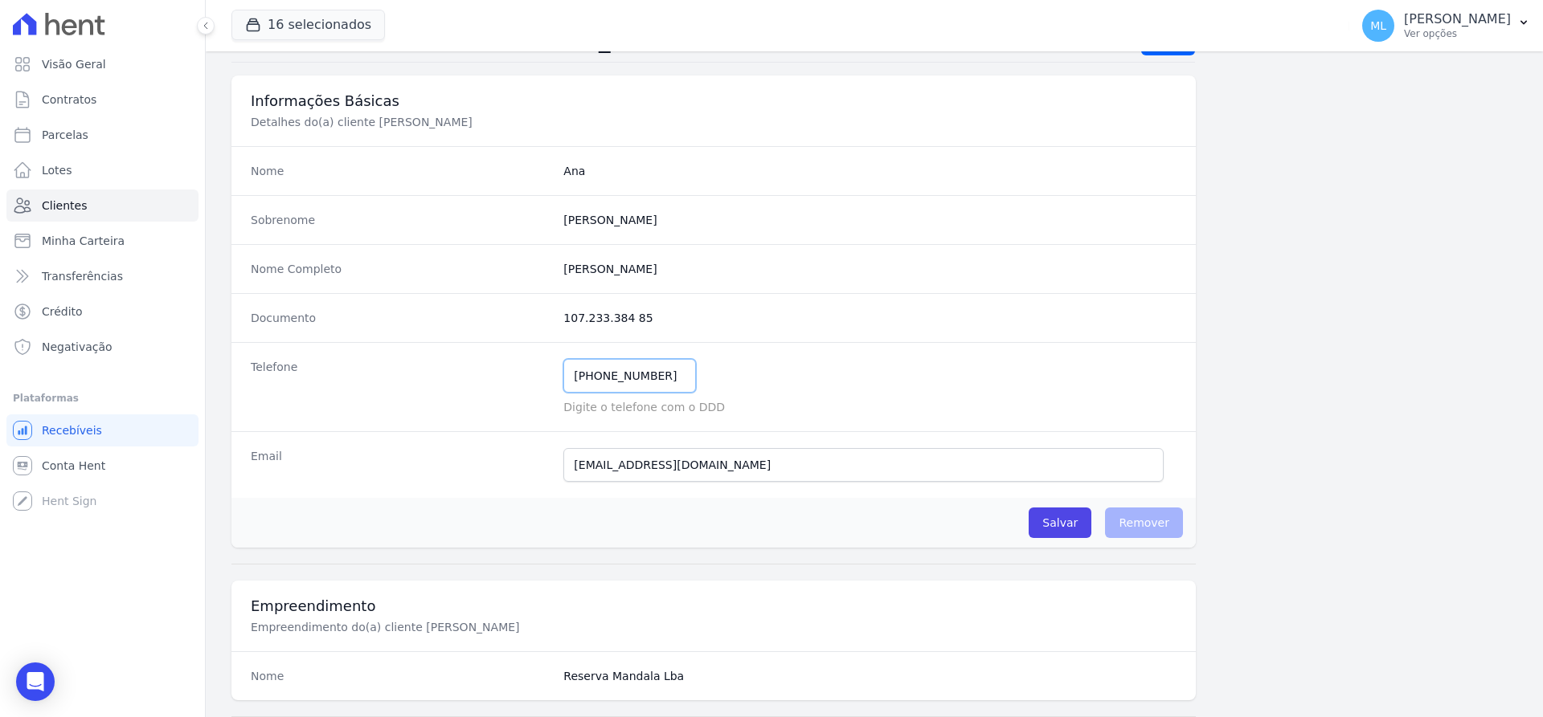
drag, startPoint x: 653, startPoint y: 375, endPoint x: 475, endPoint y: 323, distance: 185.8
click at [456, 374] on div "Telefone [PHONE_NUMBER] Mensagem de SMS ainda não enviada.. Mensagem de [PERSON…" at bounding box center [713, 386] width 964 height 89
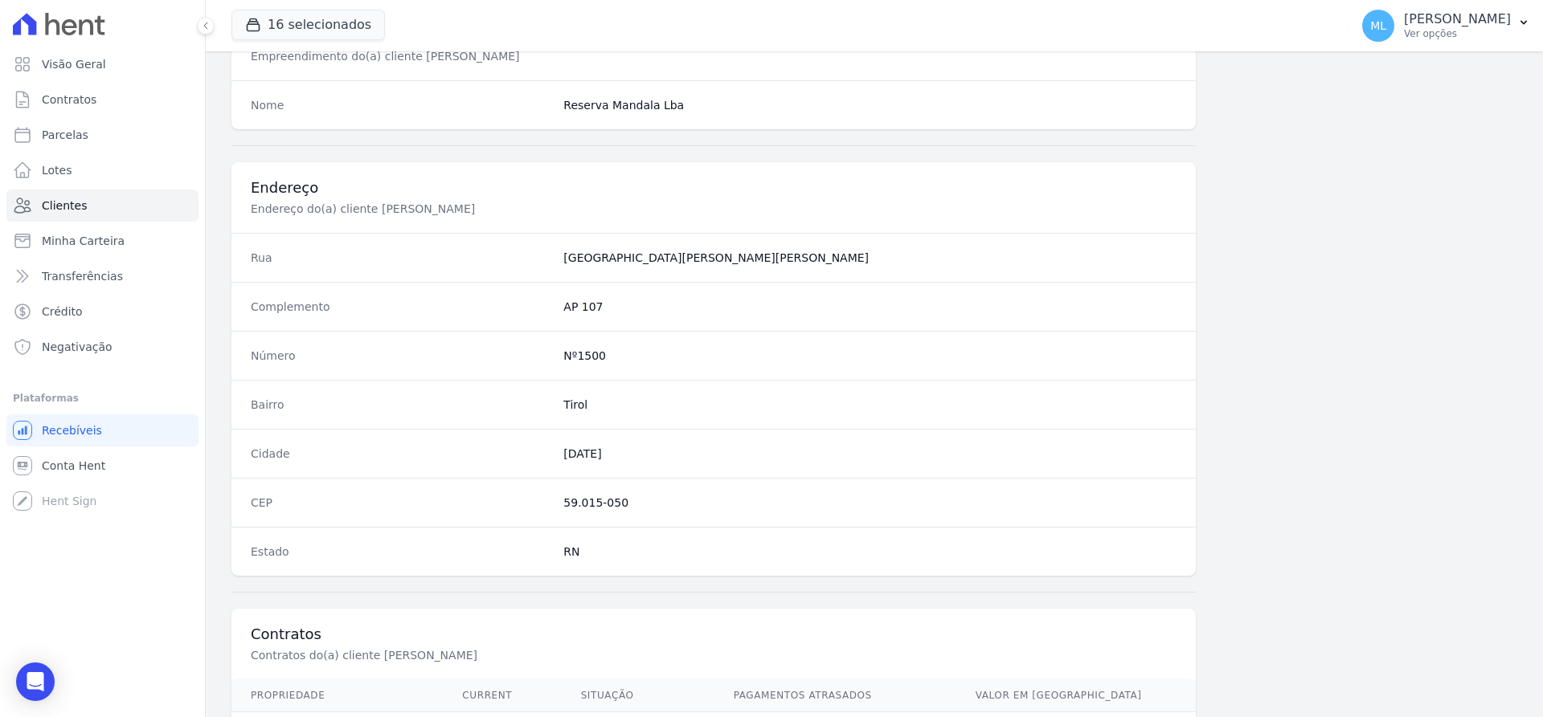
scroll to position [786, 0]
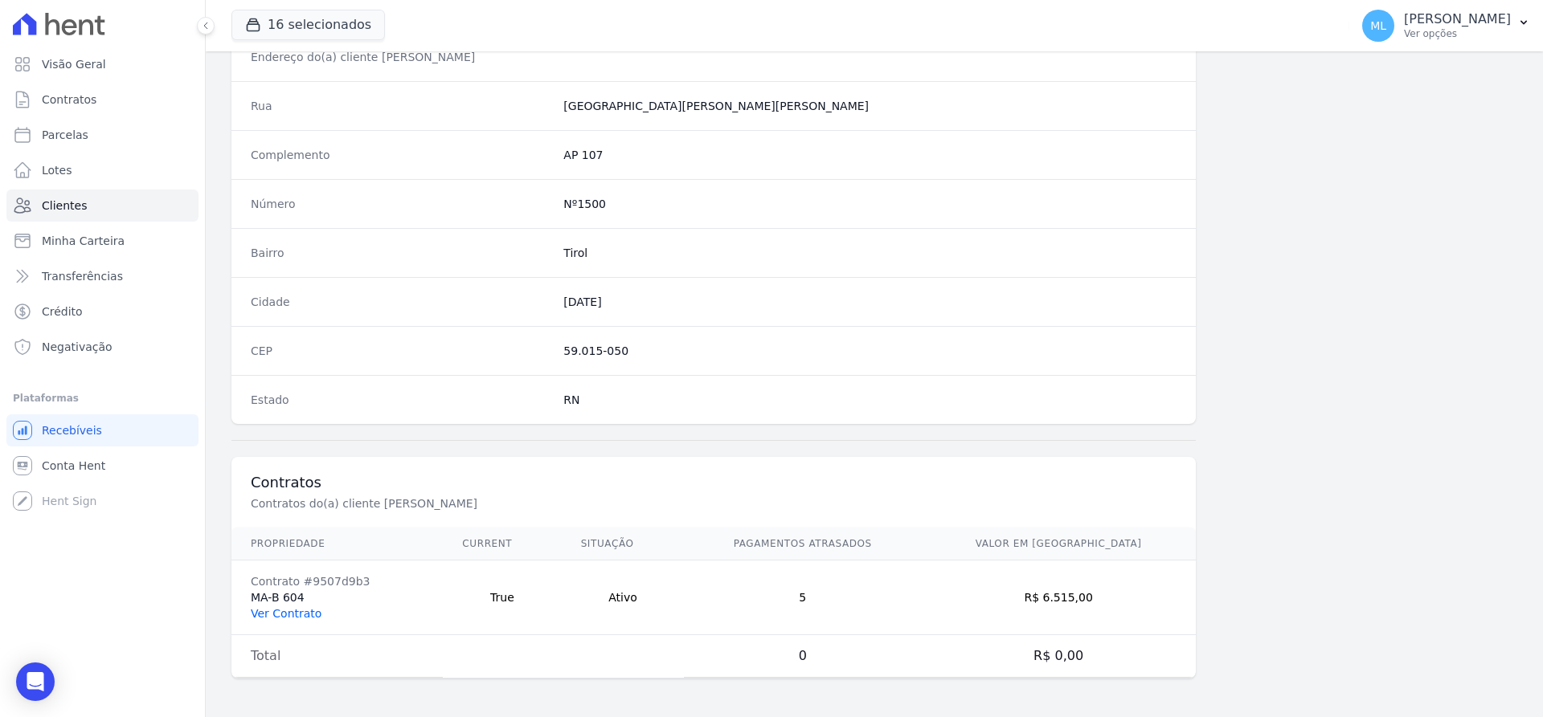
click at [295, 612] on link "Ver Contrato" at bounding box center [286, 613] width 71 height 13
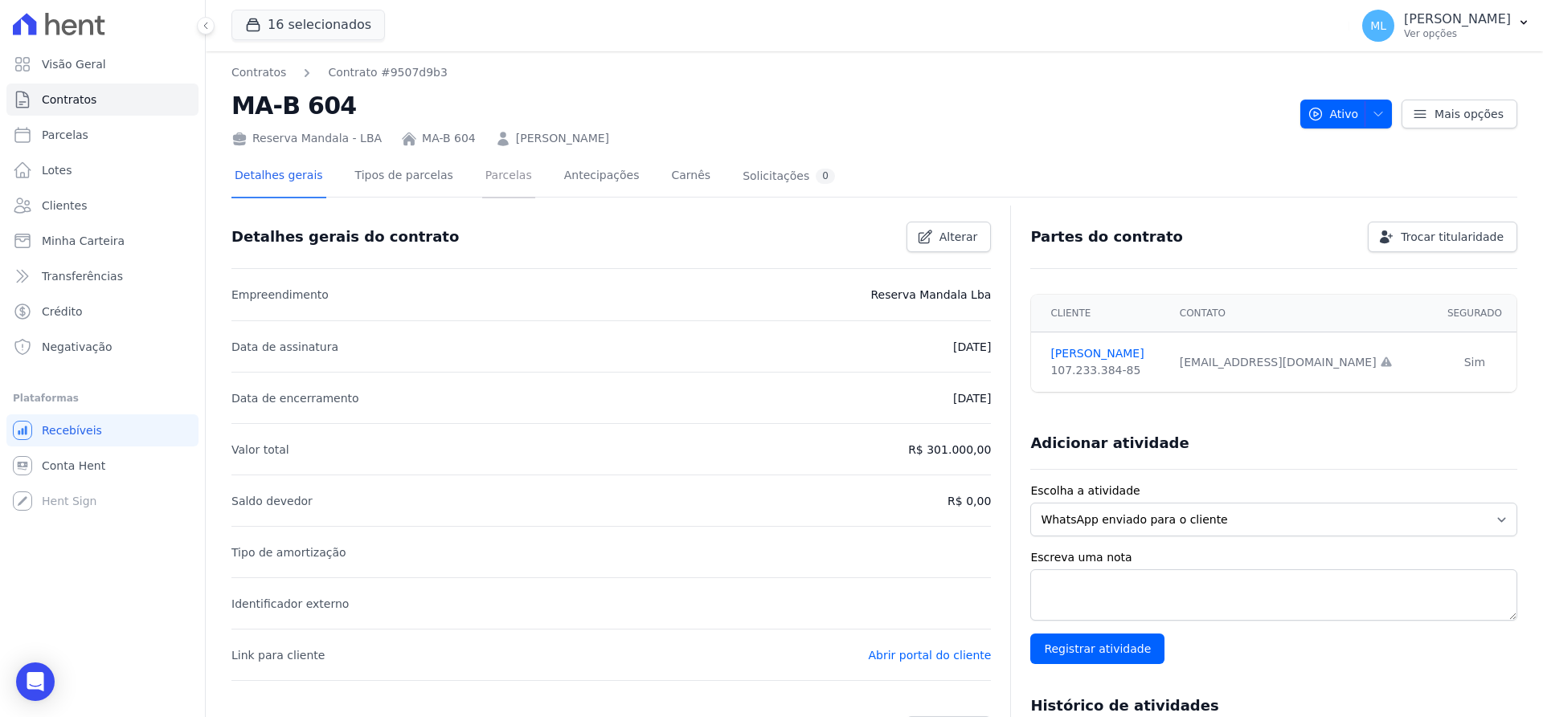
click at [482, 174] on link "Parcelas" at bounding box center [508, 177] width 53 height 43
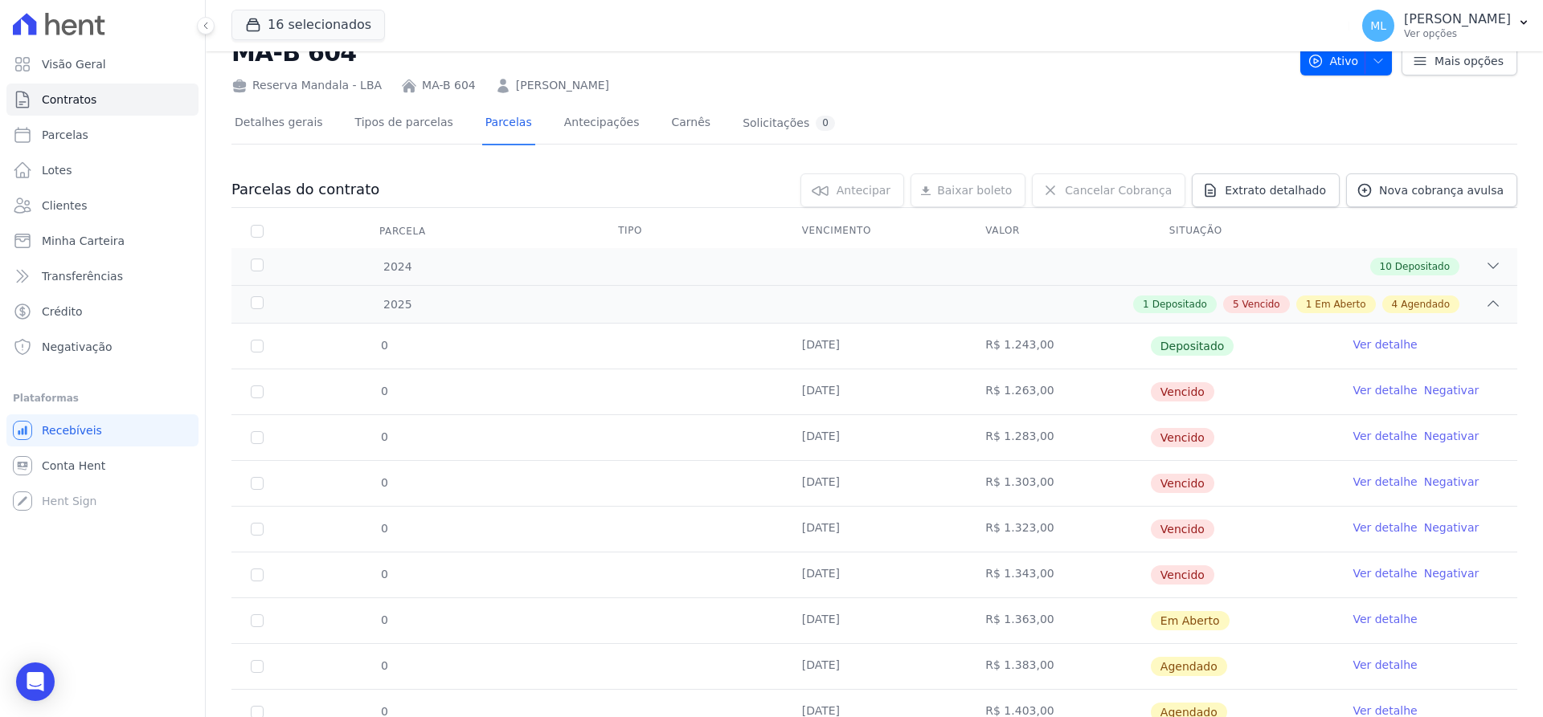
scroll to position [161, 0]
